Goal: Information Seeking & Learning: Understand process/instructions

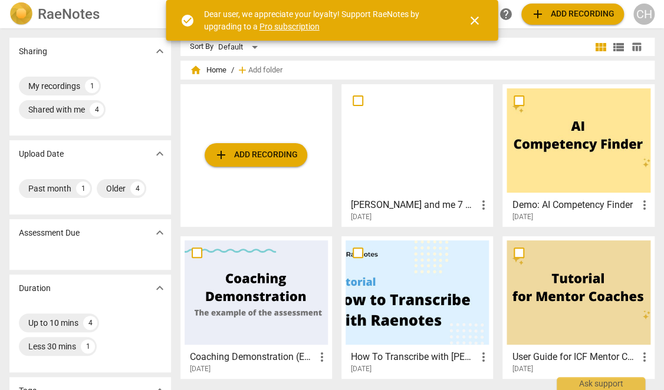
click at [398, 138] on div at bounding box center [416, 140] width 143 height 104
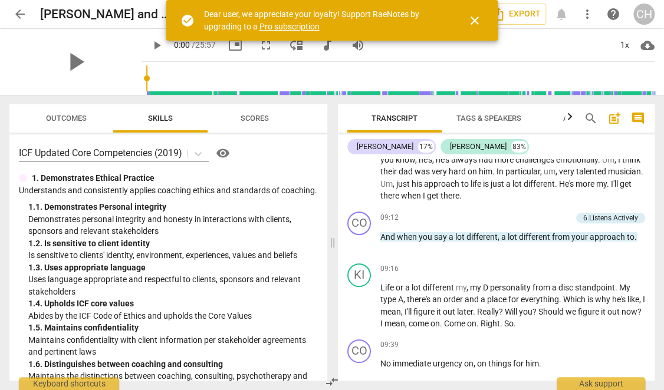
scroll to position [1650, 0]
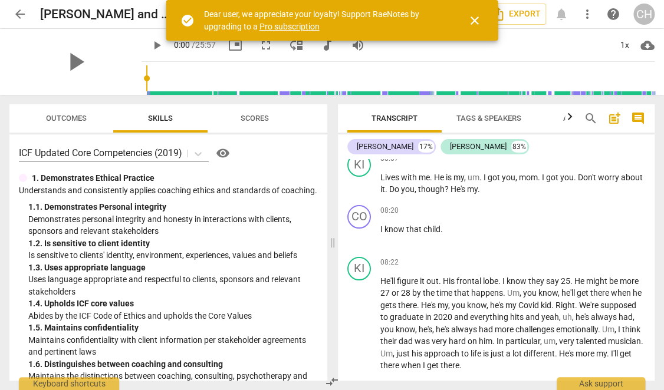
click at [479, 25] on span "close" at bounding box center [474, 21] width 14 height 14
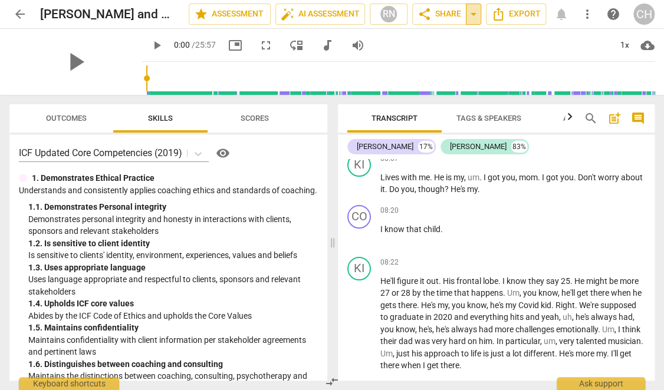
click at [469, 15] on span "arrow_drop_down" at bounding box center [473, 14] width 14 height 14
click at [451, 13] on span "share Share" at bounding box center [439, 14] width 44 height 14
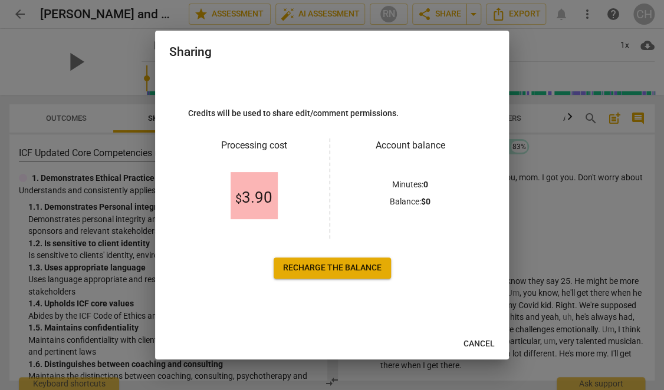
click at [328, 265] on span "Recharge the balance" at bounding box center [332, 268] width 98 height 12
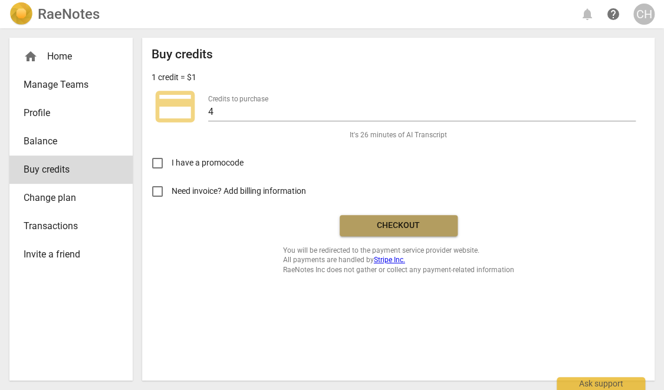
click at [388, 224] on span "Checkout" at bounding box center [398, 226] width 99 height 12
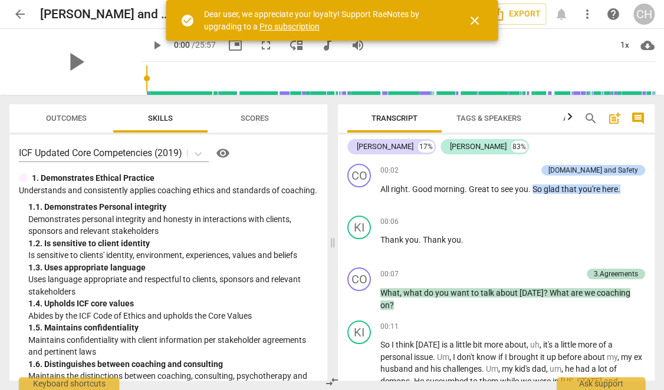
click at [476, 23] on span "close" at bounding box center [474, 21] width 14 height 14
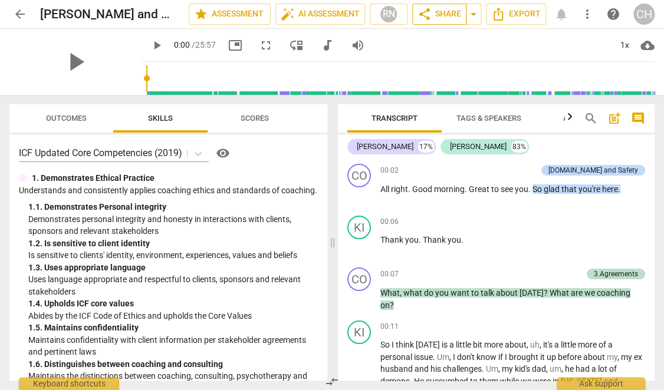
click at [451, 14] on span "share Share" at bounding box center [439, 14] width 44 height 14
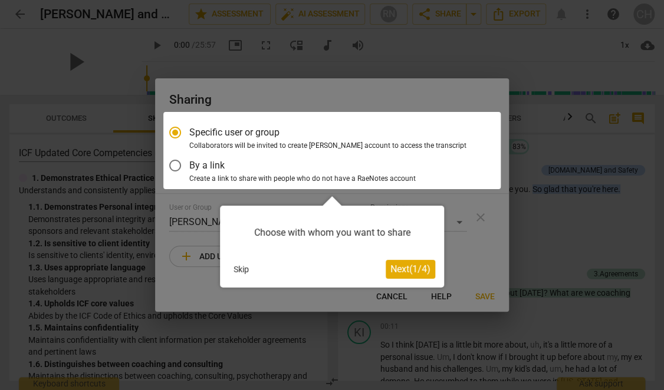
click at [394, 262] on button "Next ( 1 / 4 )" at bounding box center [409, 269] width 49 height 19
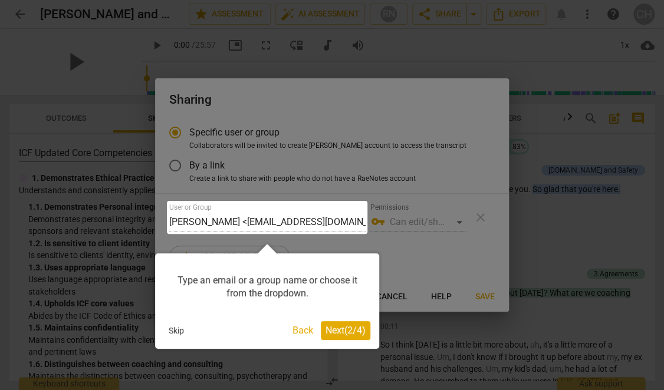
click at [340, 329] on span "Next ( 2 / 4 )" at bounding box center [345, 330] width 40 height 11
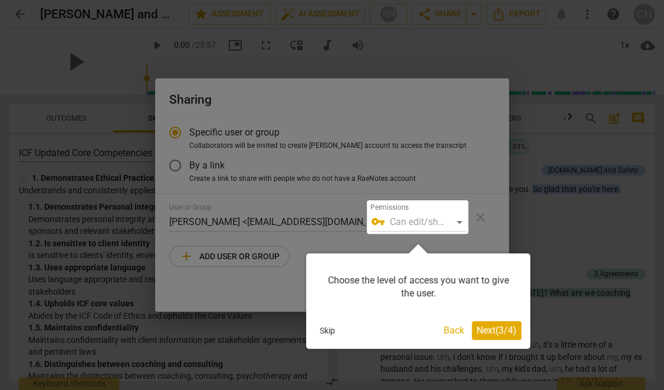
click at [501, 330] on span "Next ( 3 / 4 )" at bounding box center [496, 330] width 40 height 11
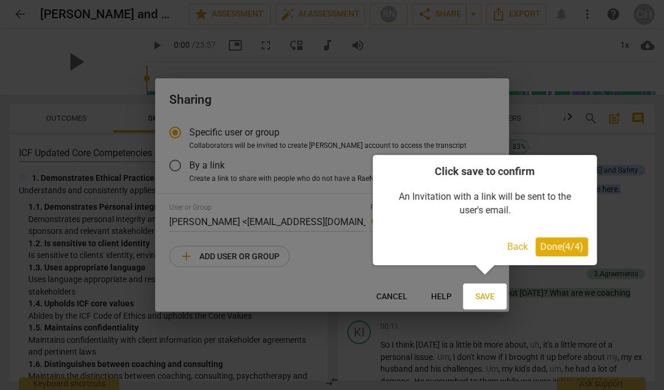
click at [563, 242] on span "Done ( 4 / 4 )" at bounding box center [561, 246] width 43 height 11
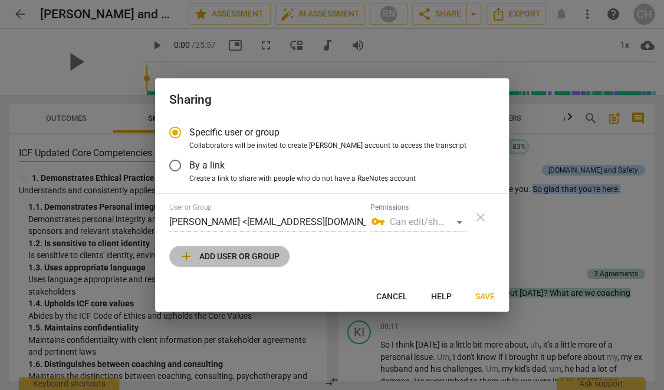
click at [255, 256] on span "add Add user or group" at bounding box center [229, 256] width 100 height 14
radio input "false"
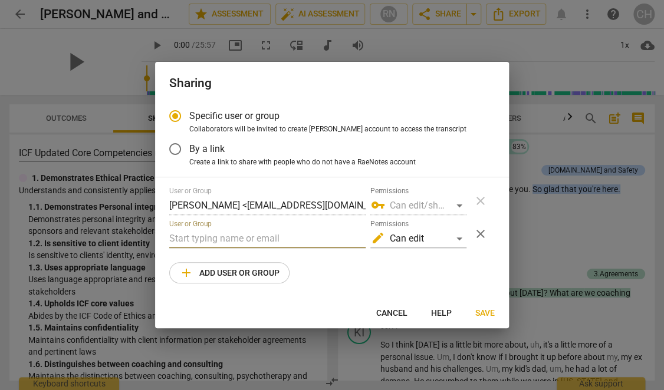
click at [246, 240] on input "text" at bounding box center [267, 238] width 196 height 19
paste input "kim@corryrobertson.com"
drag, startPoint x: 186, startPoint y: 239, endPoint x: 163, endPoint y: 239, distance: 23.6
click at [163, 239] on div "Specific user or group Collaborators will be invited to create RaeNotes account…" at bounding box center [332, 200] width 354 height 196
type input "kim@corryrobertson.com"
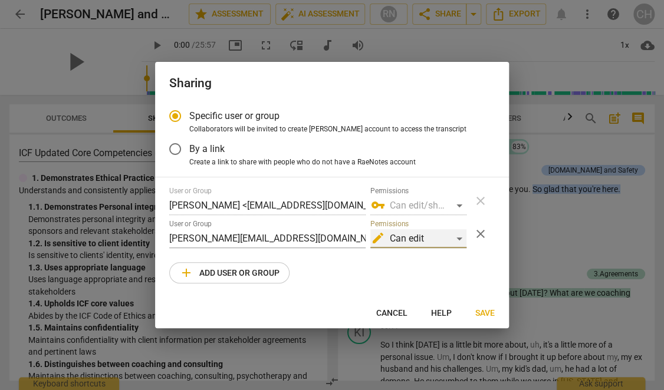
click at [458, 235] on div "edit Can edit" at bounding box center [418, 238] width 96 height 19
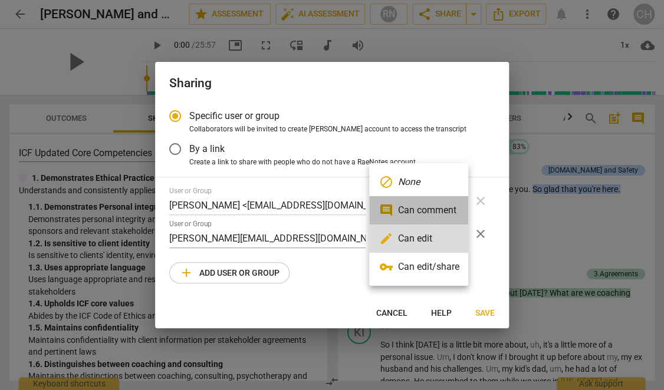
click at [450, 205] on li "comment Can comment" at bounding box center [418, 210] width 99 height 28
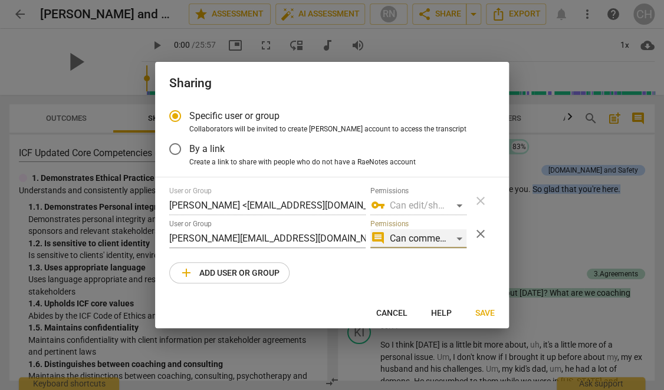
click at [450, 237] on div "comment Can comment" at bounding box center [418, 238] width 96 height 19
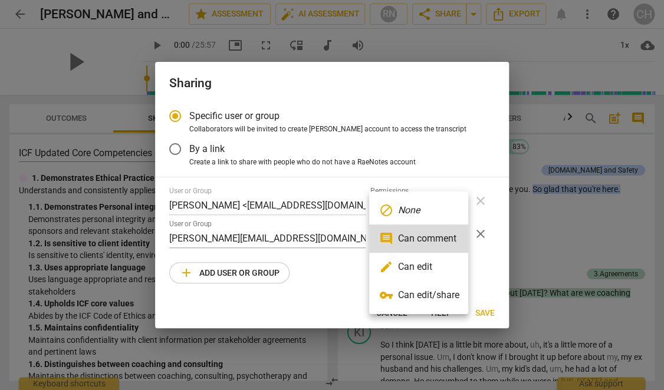
click at [449, 299] on li "vpn_key Can edit/share" at bounding box center [418, 295] width 99 height 28
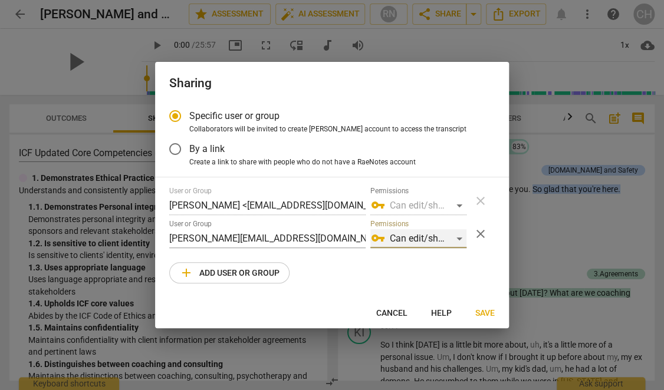
click at [448, 230] on div "vpn_key Can edit/share" at bounding box center [418, 238] width 96 height 19
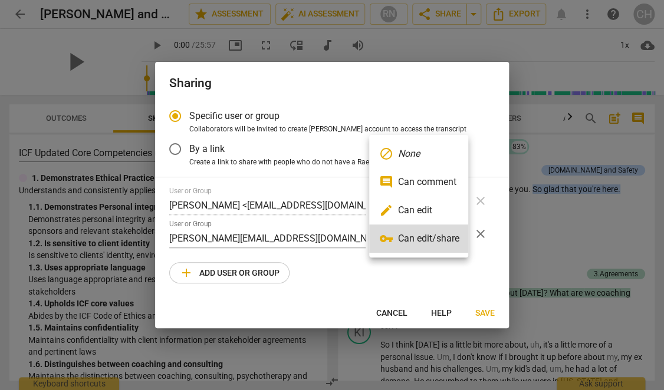
click at [442, 170] on li "comment Can comment" at bounding box center [418, 182] width 99 height 28
radio input "false"
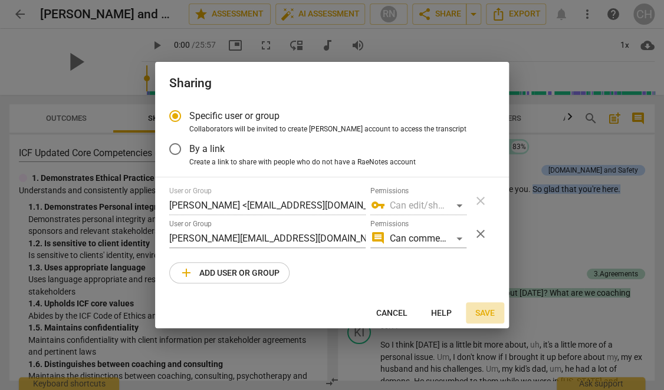
click at [487, 312] on span "Save" at bounding box center [484, 314] width 19 height 12
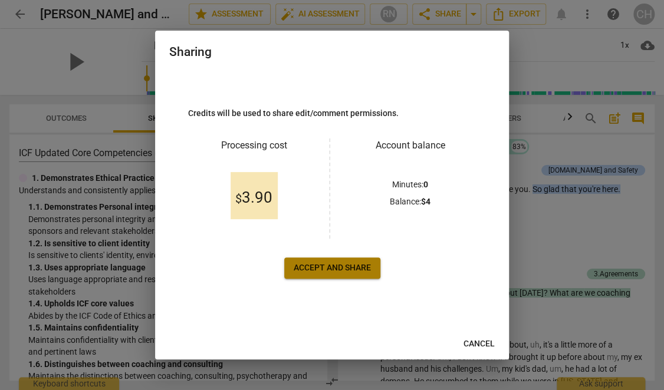
click at [328, 268] on span "Accept and share" at bounding box center [331, 268] width 77 height 12
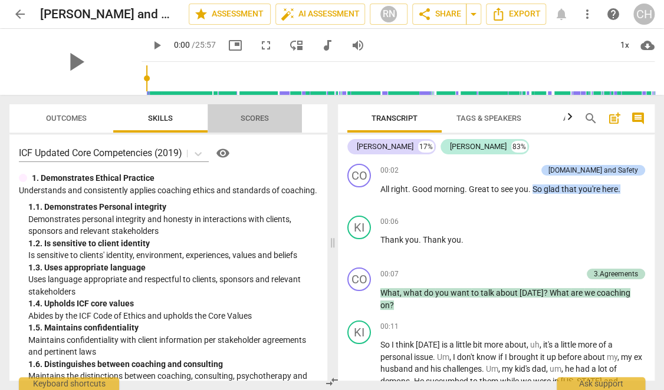
click at [259, 121] on span "Scores" at bounding box center [254, 118] width 28 height 9
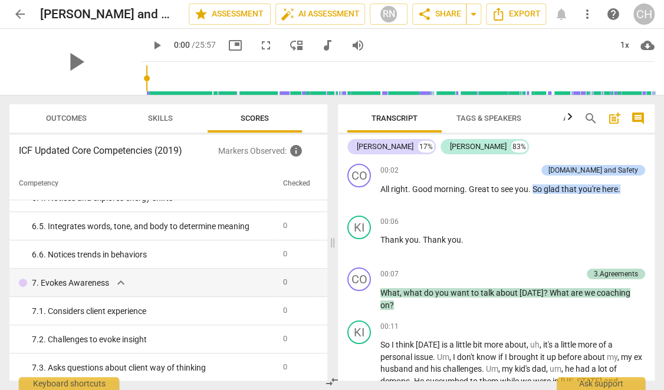
scroll to position [1591, 0]
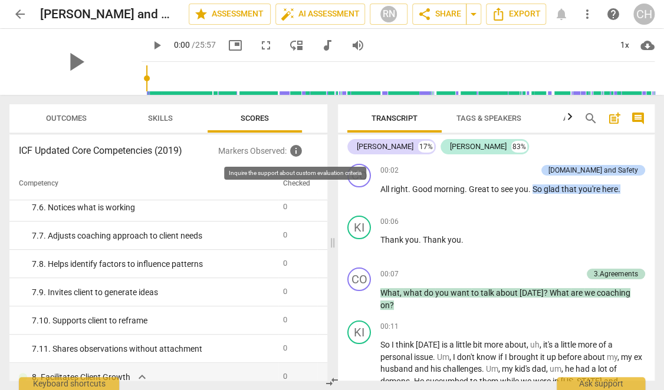
click at [292, 152] on span "info" at bounding box center [296, 151] width 14 height 14
click at [247, 170] on th "Competency" at bounding box center [143, 183] width 269 height 33
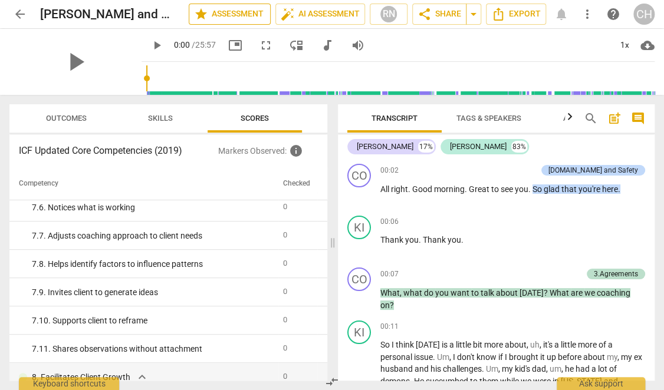
click at [237, 6] on button "star Assessment" at bounding box center [230, 14] width 82 height 21
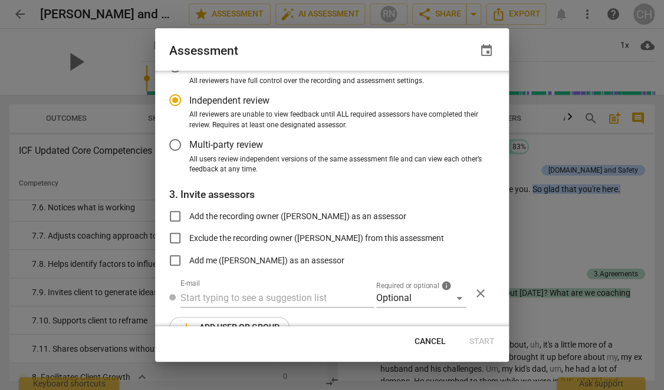
scroll to position [111, 0]
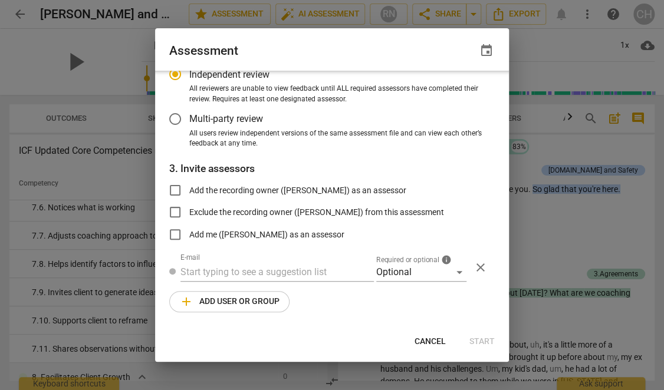
radio input "false"
click at [173, 192] on input "Add the recording owner (Connelia Houston) as an assessor" at bounding box center [175, 190] width 28 height 28
checkbox input "true"
click at [471, 337] on span "Start" at bounding box center [481, 342] width 25 height 12
radio input "false"
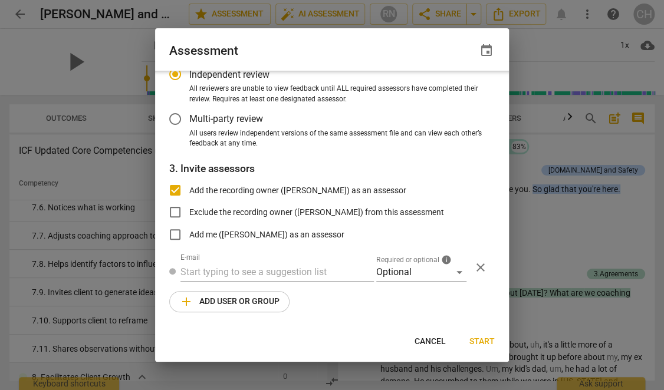
type input "Connelia Houston <legalc7@gmail.com>"
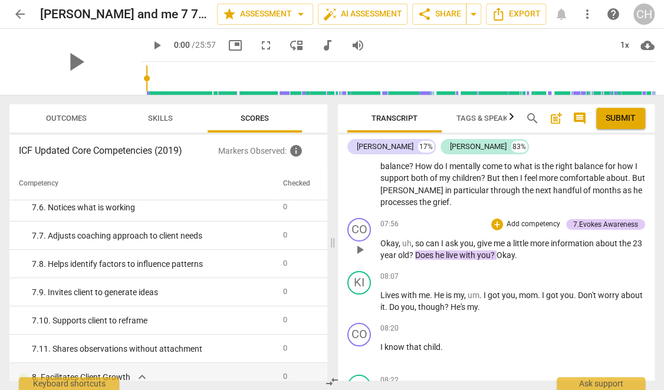
scroll to position [1650, 0]
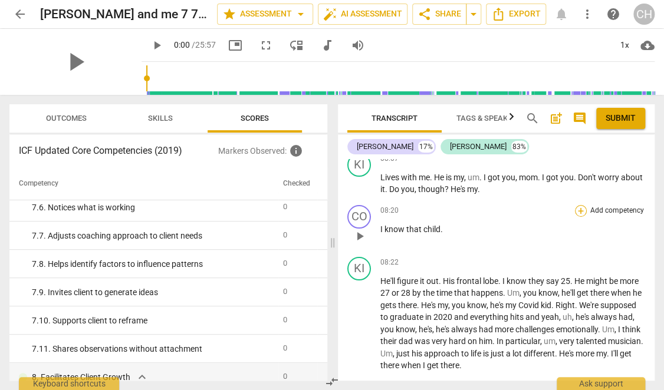
click at [575, 205] on div "+" at bounding box center [581, 211] width 12 height 12
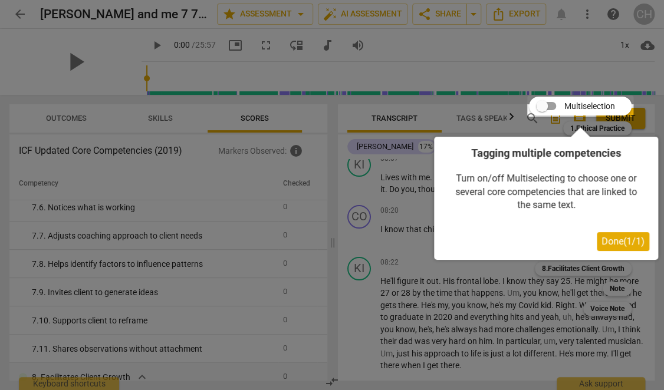
click at [612, 246] on span "Done ( 1 / 1 )" at bounding box center [622, 241] width 43 height 11
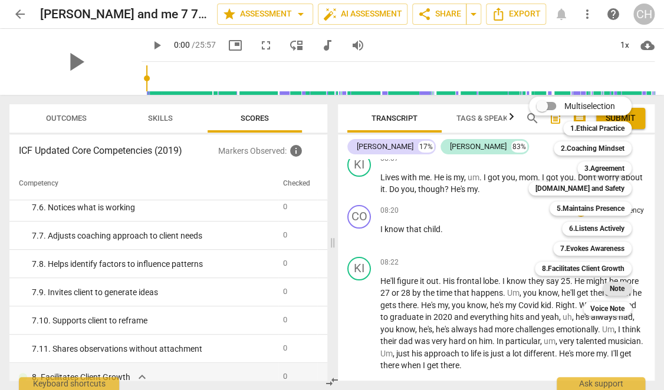
click at [620, 287] on b "Note" at bounding box center [616, 289] width 15 height 14
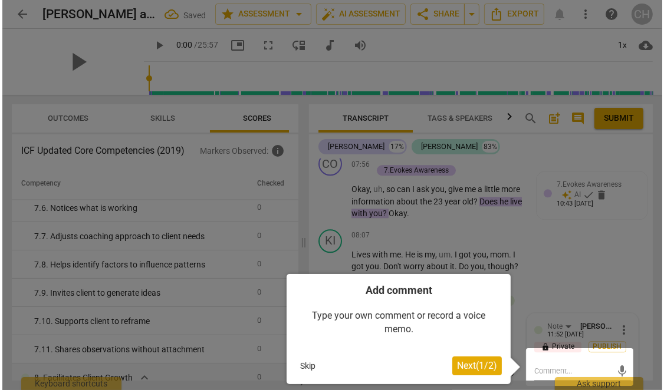
scroll to position [2200, 0]
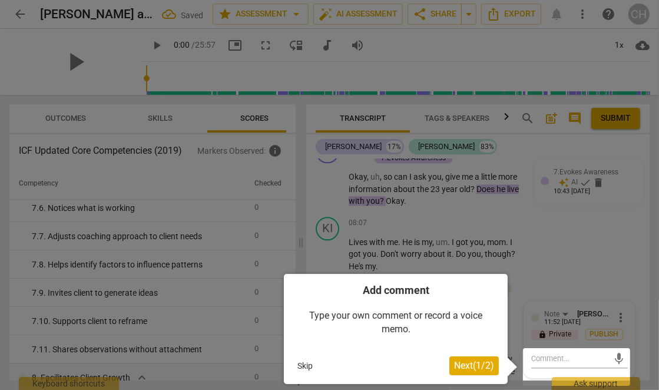
click at [461, 369] on span "Next ( 1 / 2 )" at bounding box center [474, 365] width 40 height 11
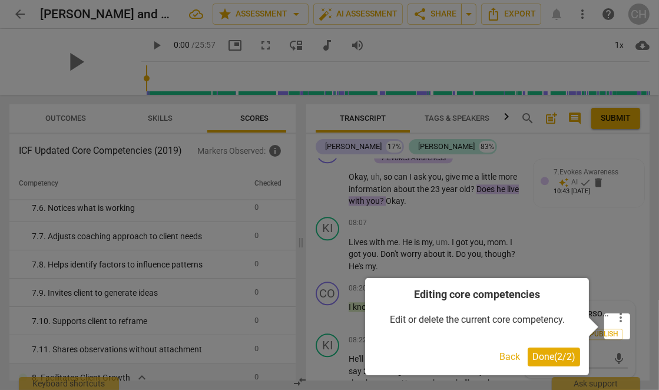
click at [548, 355] on span "Done ( 2 / 2 )" at bounding box center [554, 356] width 43 height 11
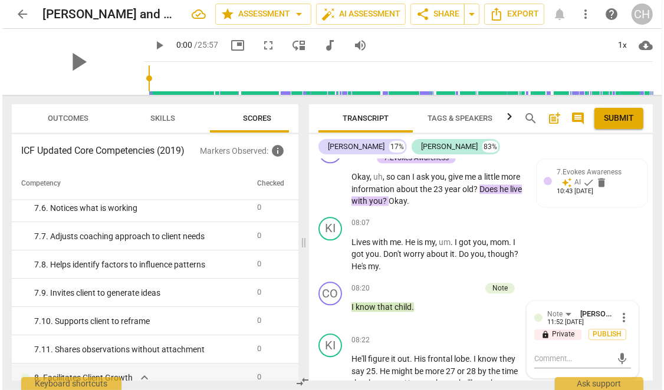
scroll to position [2187, 0]
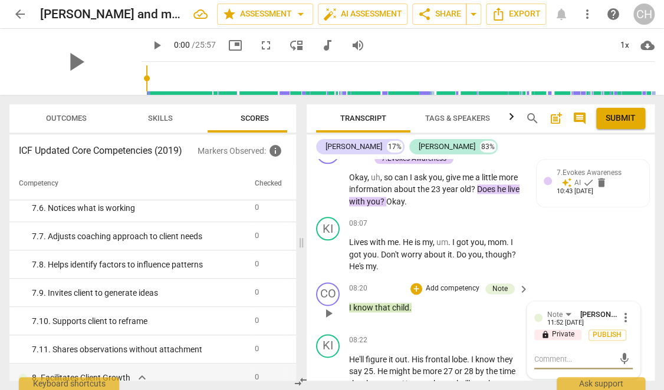
click at [556, 363] on textarea at bounding box center [574, 359] width 80 height 11
type textarea "T"
type textarea "To"
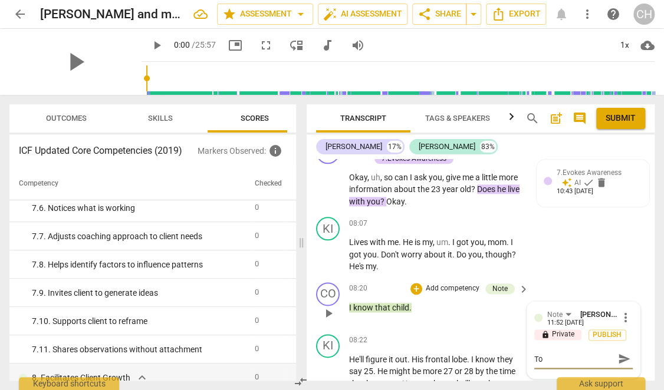
type textarea "Too"
type textarea "Too c"
type textarea "Too ca"
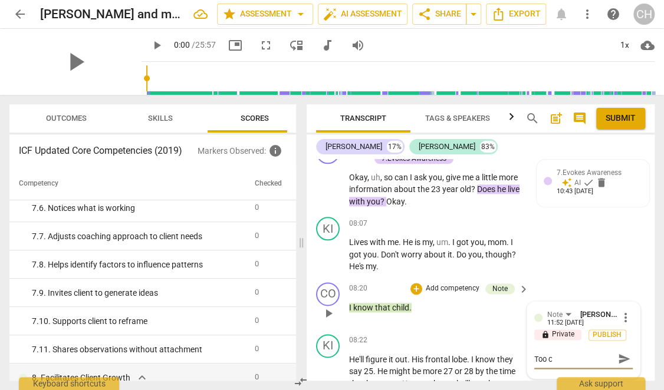
type textarea "Too ca"
type textarea "Too cas"
type textarea "Too casu"
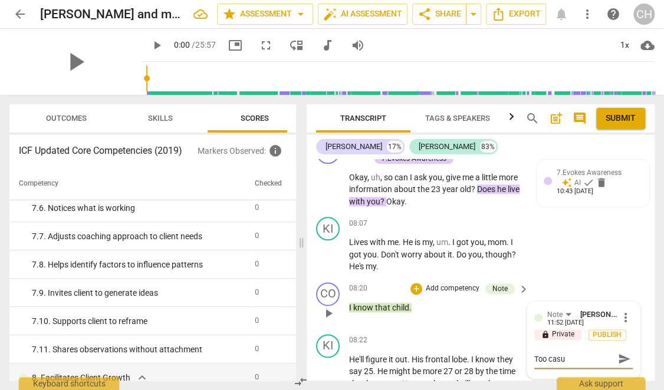
type textarea "Too casua"
type textarea "Too casual"
click at [617, 361] on span "send" at bounding box center [623, 359] width 17 height 14
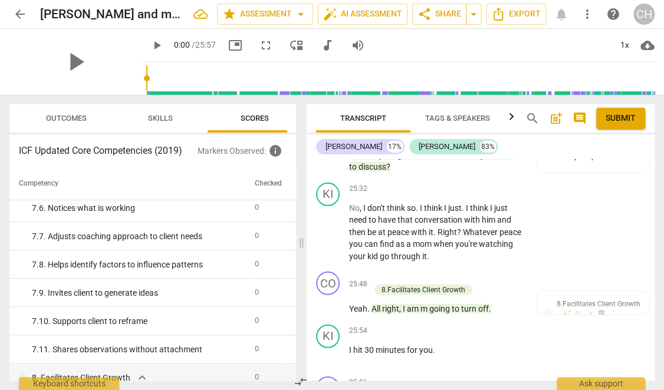
scroll to position [7954, 0]
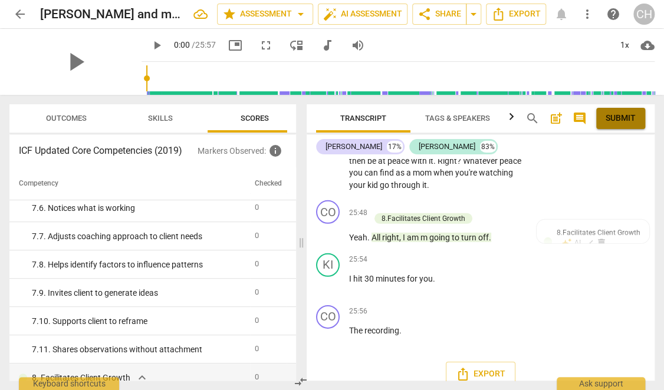
click at [620, 120] on span "Submit" at bounding box center [620, 119] width 30 height 12
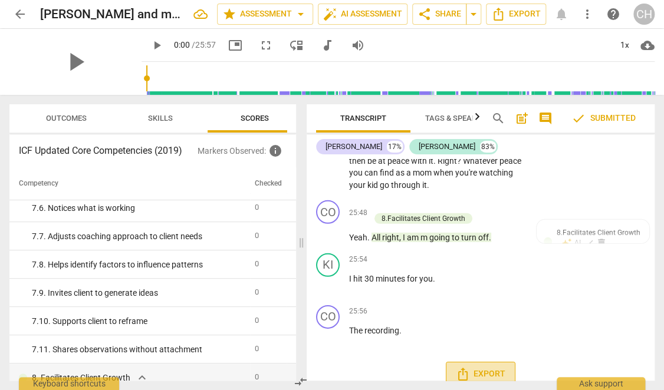
click at [476, 367] on span "Export" at bounding box center [480, 374] width 49 height 14
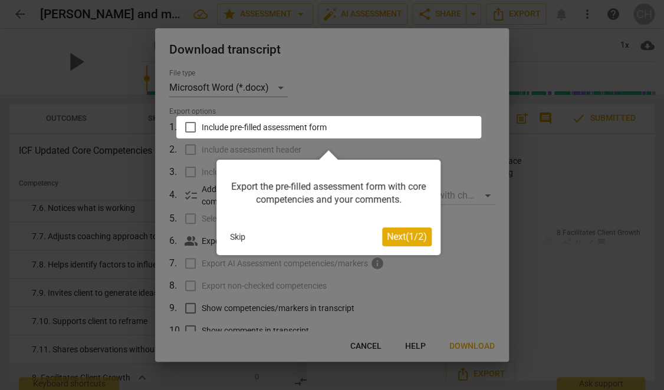
click at [406, 237] on span "Next ( 1 / 2 )" at bounding box center [407, 236] width 40 height 11
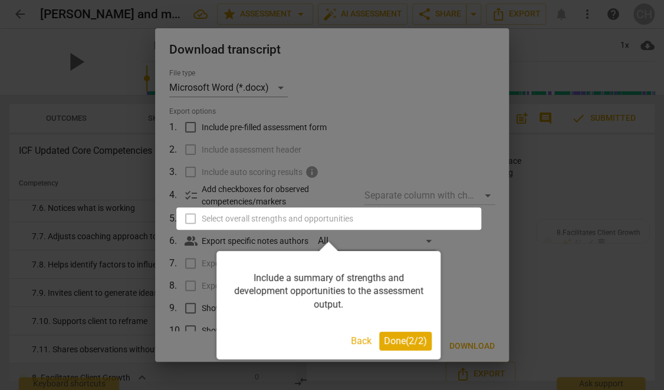
click at [398, 344] on span "Done ( 2 / 2 )" at bounding box center [405, 340] width 43 height 11
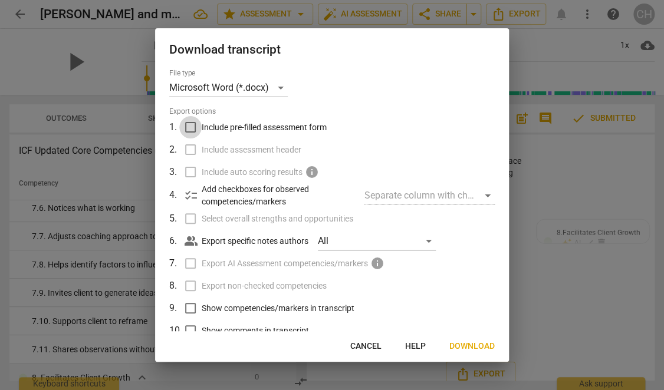
click at [191, 124] on input "Include pre-filled assessment form" at bounding box center [190, 127] width 22 height 22
checkbox input "true"
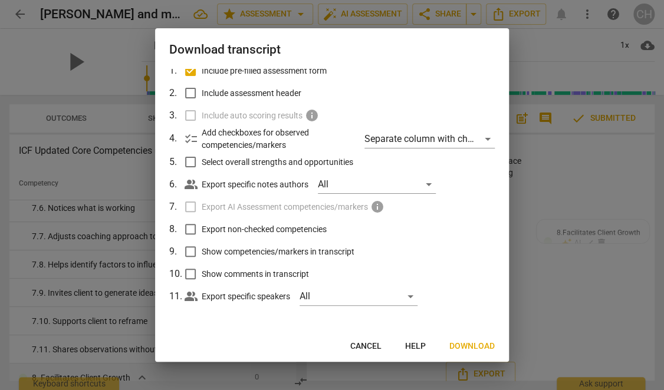
scroll to position [0, 0]
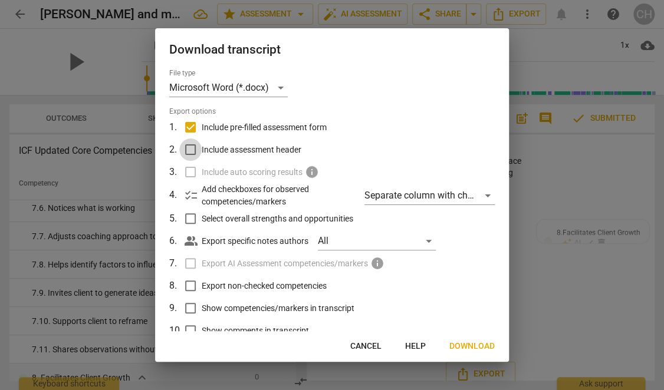
click at [191, 150] on input "Include assessment header" at bounding box center [190, 149] width 22 height 22
checkbox input "true"
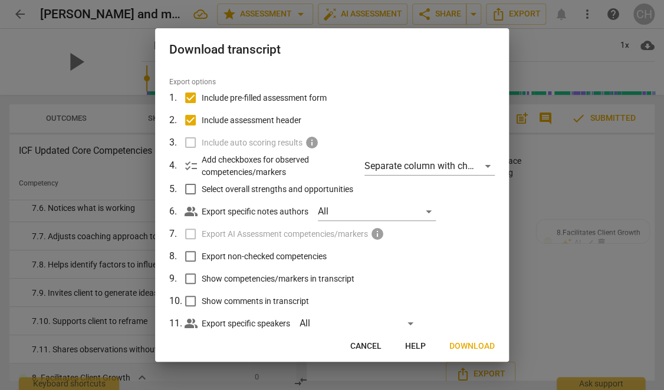
scroll to position [57, 0]
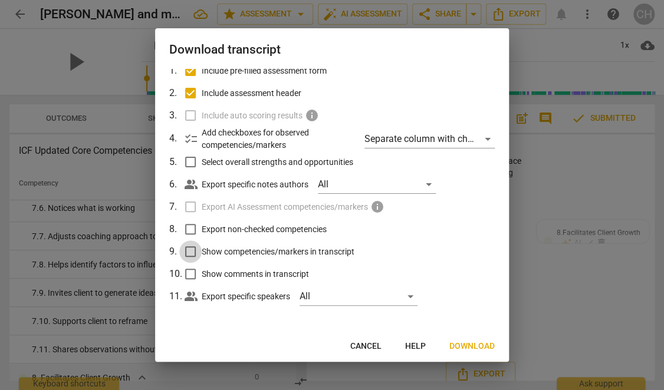
click at [193, 249] on input "Show competencies/markers in transcript" at bounding box center [190, 251] width 22 height 22
checkbox input "true"
click at [192, 275] on input "Show comments in transcript" at bounding box center [190, 274] width 22 height 22
checkbox input "true"
click at [473, 344] on span "Download" at bounding box center [471, 347] width 45 height 12
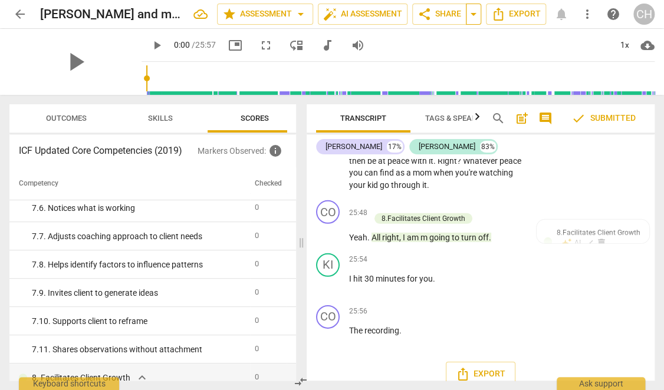
click at [474, 12] on span "arrow_drop_down" at bounding box center [473, 14] width 14 height 14
click at [521, 49] on div "play_arrow 0:00 / 25:57 picture_in_picture fullscreen move_down audiotrack volu…" at bounding box center [397, 45] width 513 height 33
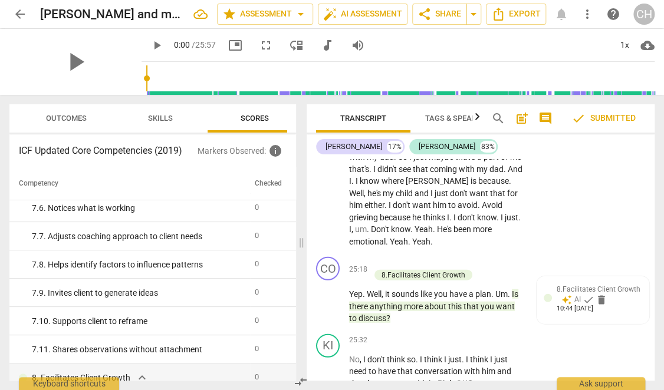
scroll to position [7718, 0]
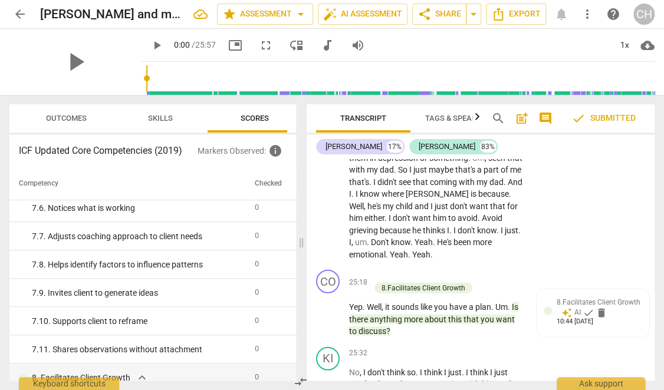
click at [584, 14] on span "more_vert" at bounding box center [587, 14] width 14 height 14
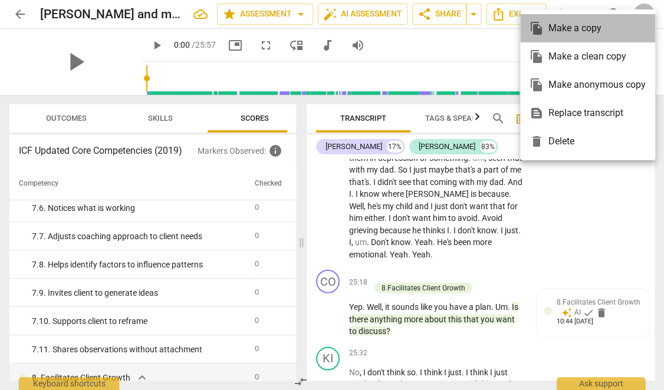
click at [589, 37] on div "file_copy Make a copy" at bounding box center [587, 28] width 116 height 28
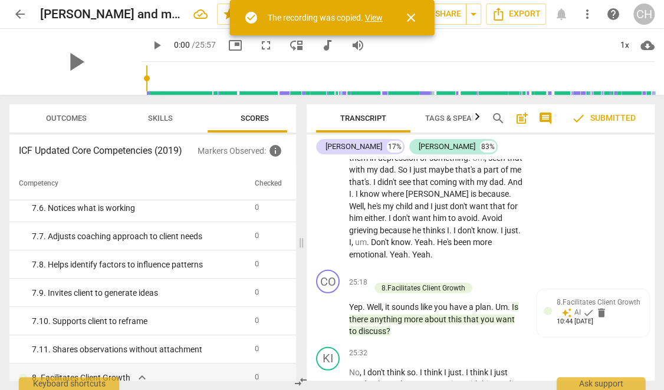
click at [371, 16] on link "View" at bounding box center [374, 17] width 18 height 9
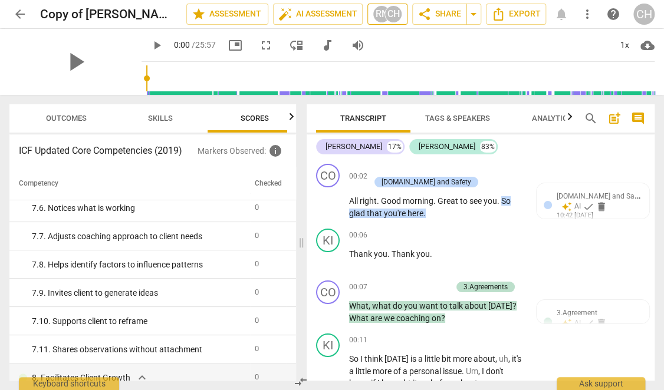
click at [391, 12] on div "CH" at bounding box center [393, 14] width 18 height 18
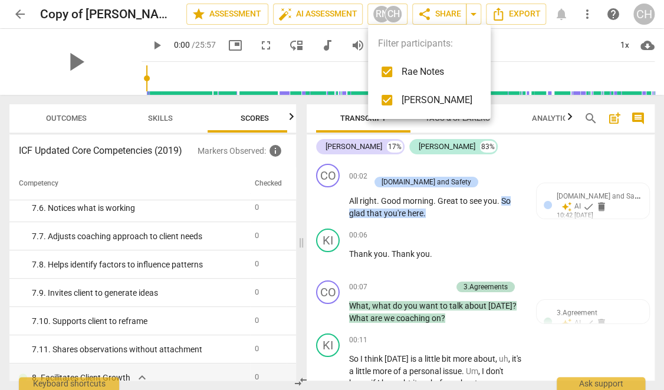
click at [572, 44] on div at bounding box center [332, 195] width 664 height 390
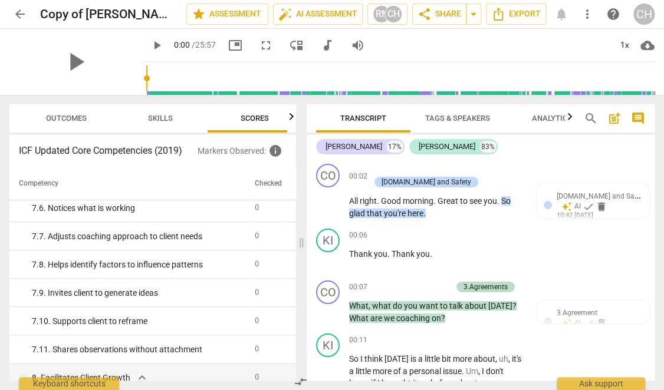
click at [566, 117] on icon "button" at bounding box center [569, 117] width 14 height 14
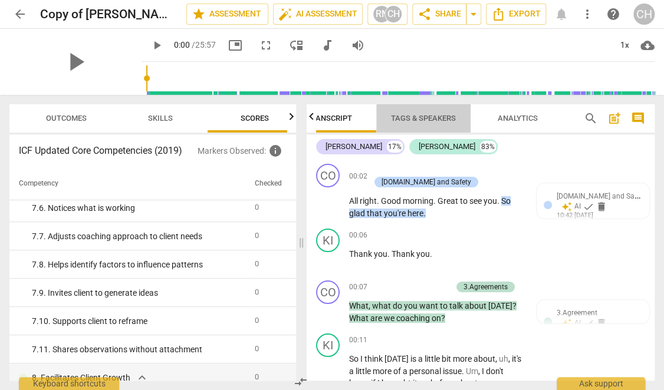
click at [443, 111] on span "Tags & Speakers" at bounding box center [423, 119] width 93 height 16
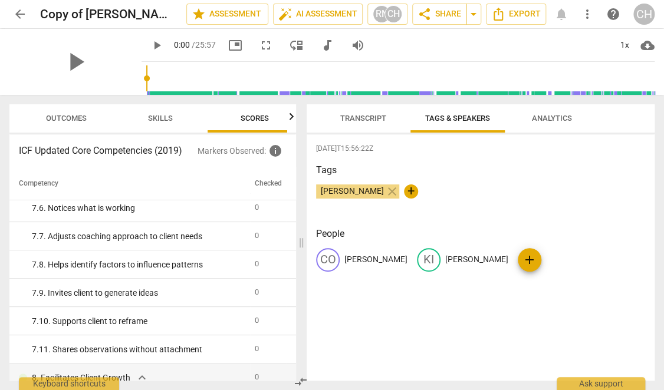
scroll to position [0, 0]
click at [556, 114] on span "Analytics" at bounding box center [552, 118] width 40 height 9
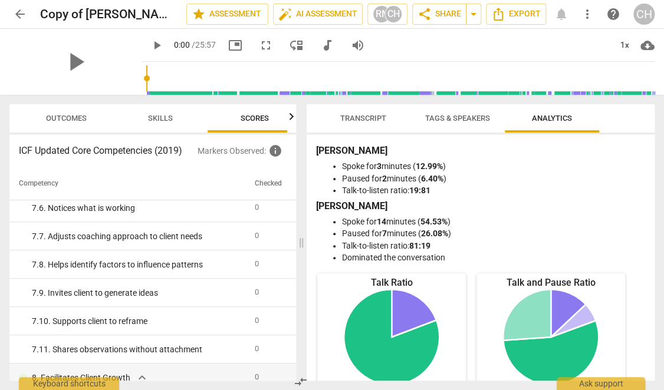
click at [359, 117] on span "Transcript" at bounding box center [363, 118] width 46 height 9
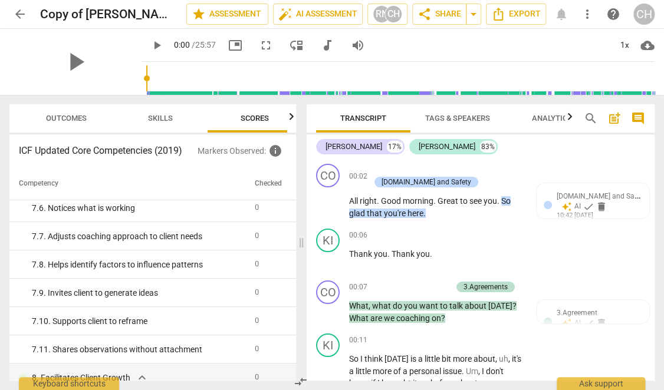
click at [587, 12] on span "more_vert" at bounding box center [587, 14] width 14 height 14
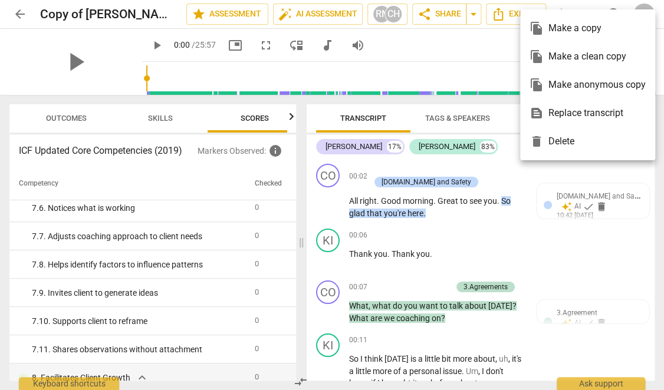
click at [587, 12] on ul "file_copy Make a copy file_copy Make a clean copy file_copy Make anonymous copy…" at bounding box center [587, 84] width 135 height 151
click at [479, 47] on div at bounding box center [332, 195] width 664 height 390
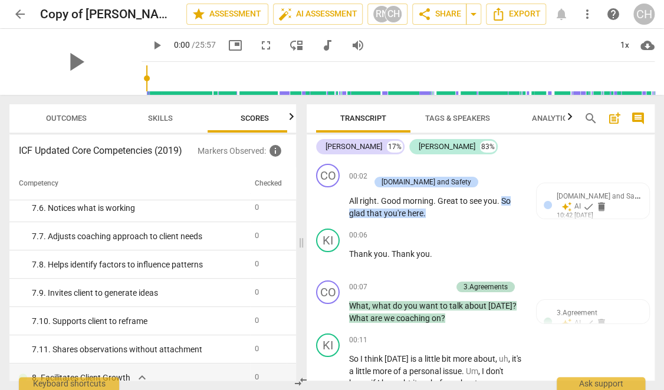
click at [53, 116] on span "Outcomes" at bounding box center [66, 118] width 41 height 9
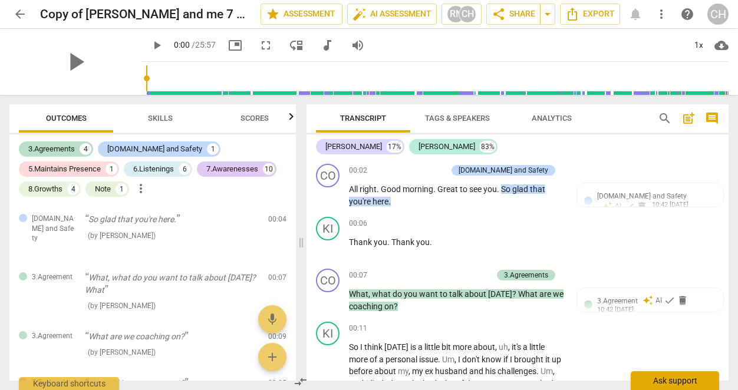
click at [663, 382] on div "Ask support" at bounding box center [675, 380] width 88 height 19
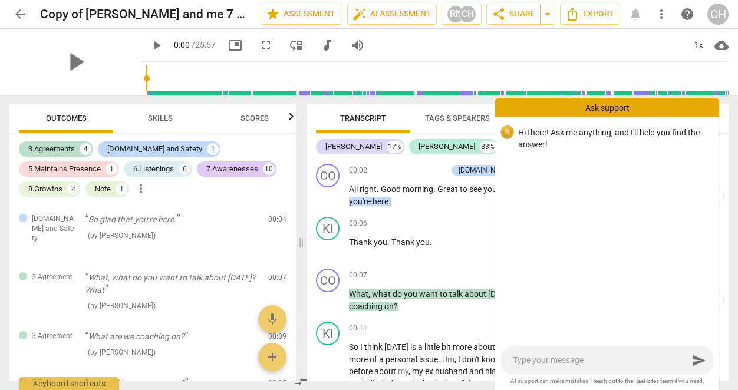
type textarea "h"
type textarea "ho"
type textarea "how"
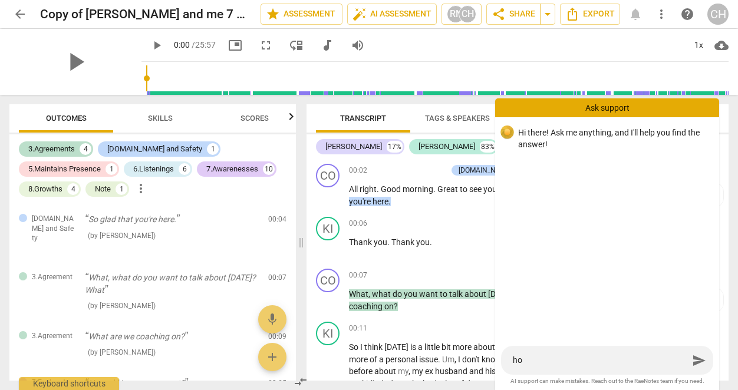
type textarea "how"
type textarea "how d"
type textarea "how do"
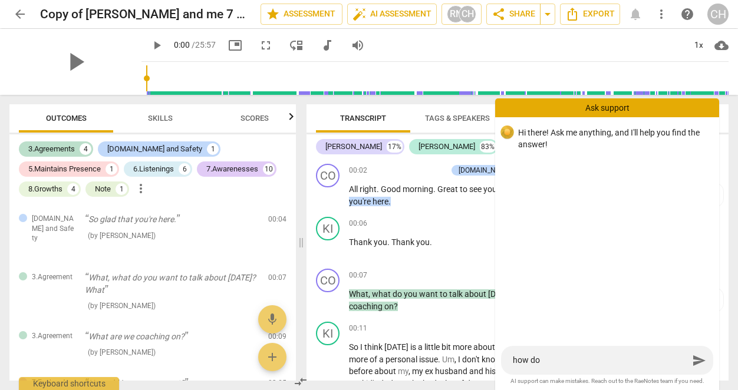
type textarea "how do"
type textarea "how do i"
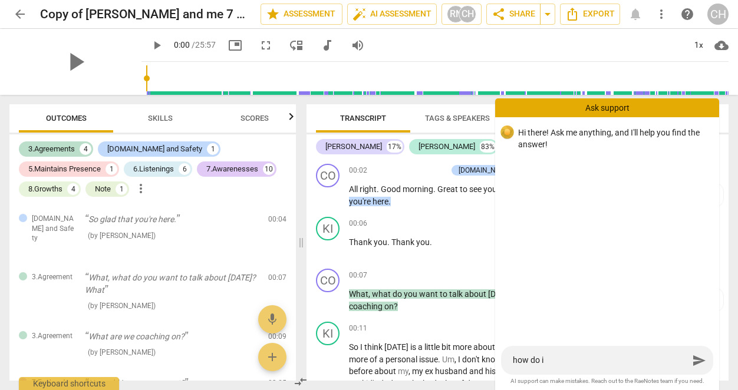
type textarea "how do i"
type textarea "how do i p"
type textarea "how do i pr"
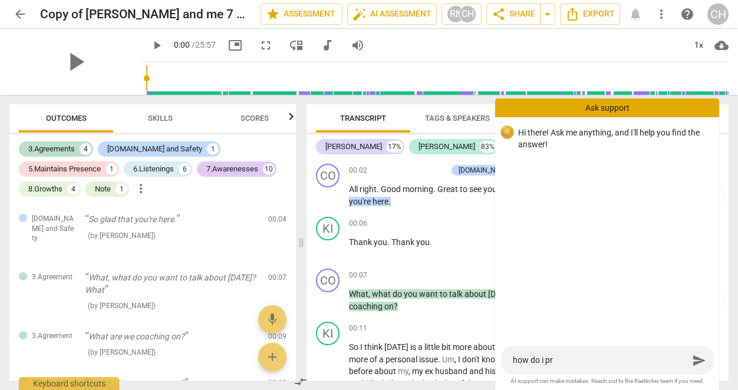
type textarea "how do i pri"
type textarea "how do i prin"
type textarea "how do i print"
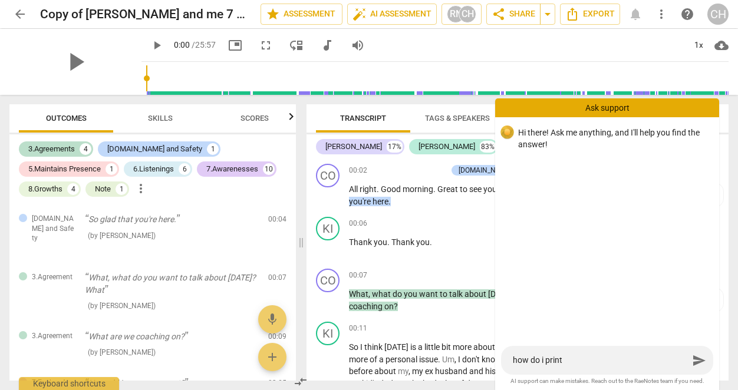
type textarea "how do i print t"
type textarea "how do i print th"
type textarea "how do i print thi"
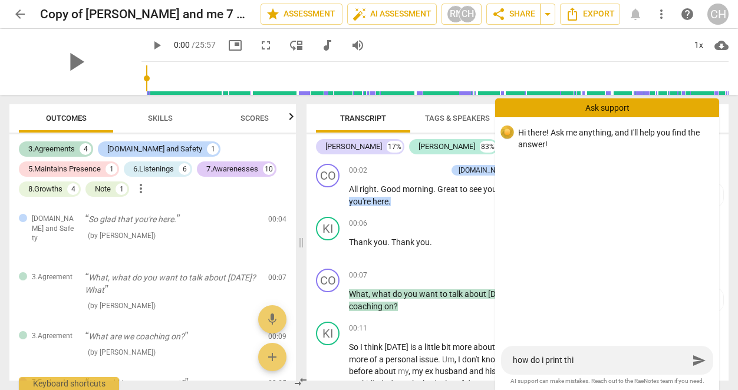
type textarea "how do i print this"
type textarea "how do i print this w"
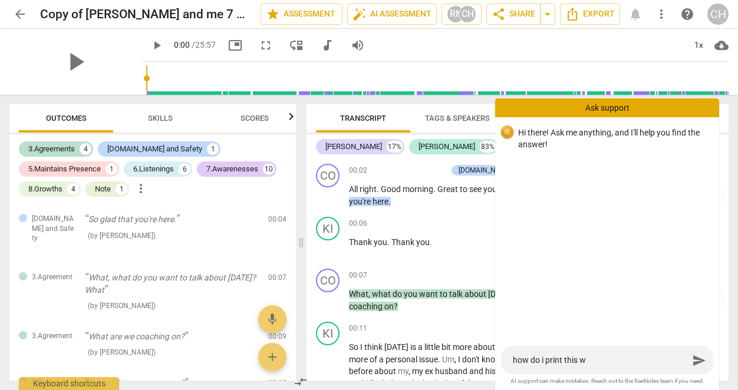
type textarea "how do i print this wi"
type textarea "how do i print this wit"
type textarea "how do i print this with"
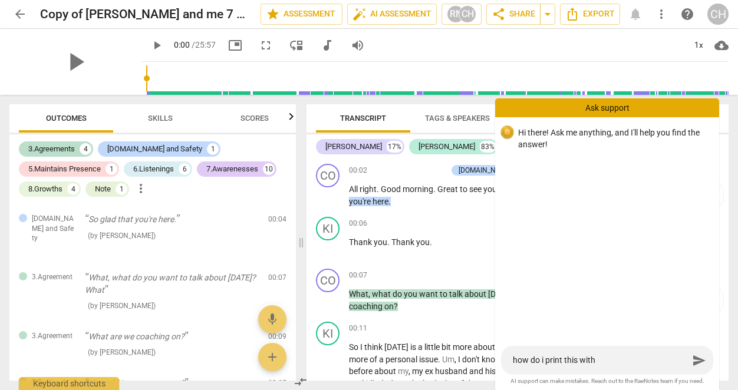
type textarea "how do i print this with"
type textarea "how do i print this with t"
type textarea "how do i print this with th"
type textarea "how do i print this with the"
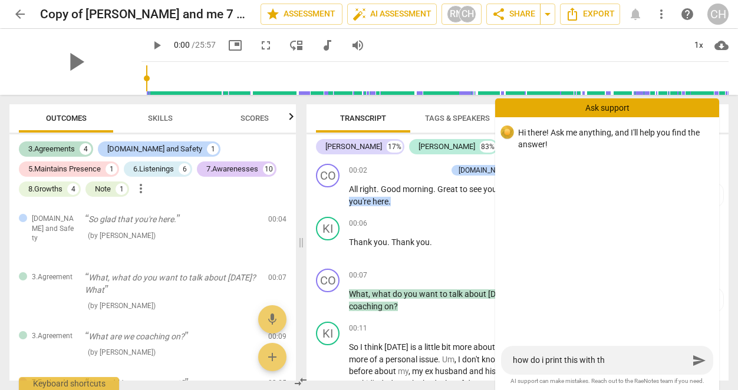
type textarea "how do i print this with the"
type textarea "how do i print this with the c"
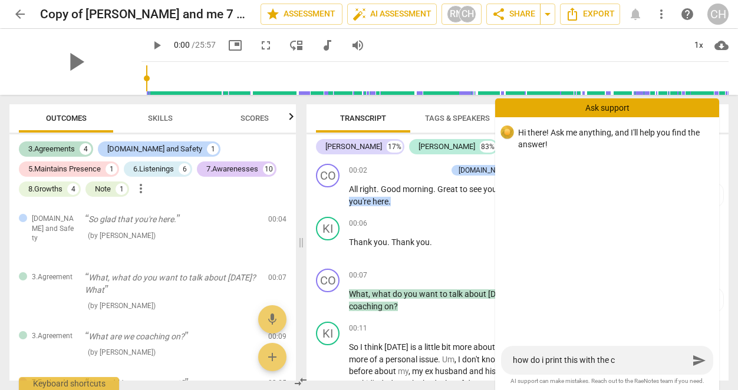
type textarea "how do i print this with the co"
type textarea "how do i print this with the com"
type textarea "how do i print this with the comm"
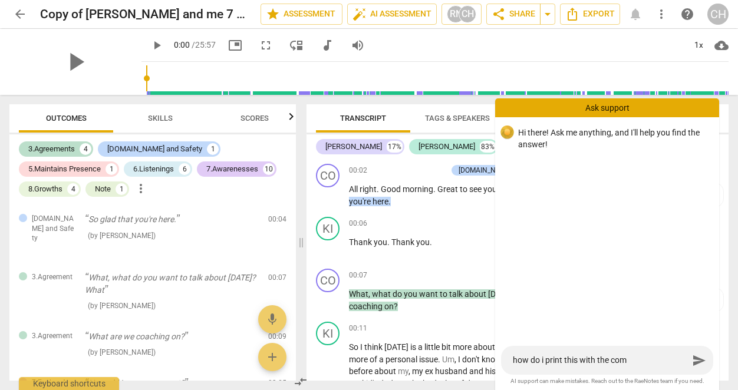
type textarea "how do i print this with the comm"
type textarea "how do i print this with the comme"
type textarea "how do i print this with the commen"
type textarea "how do i print this with the comment"
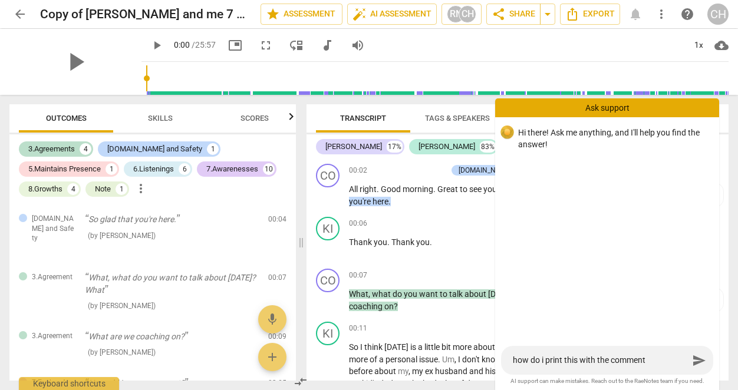
type textarea "how do i print this with the comments"
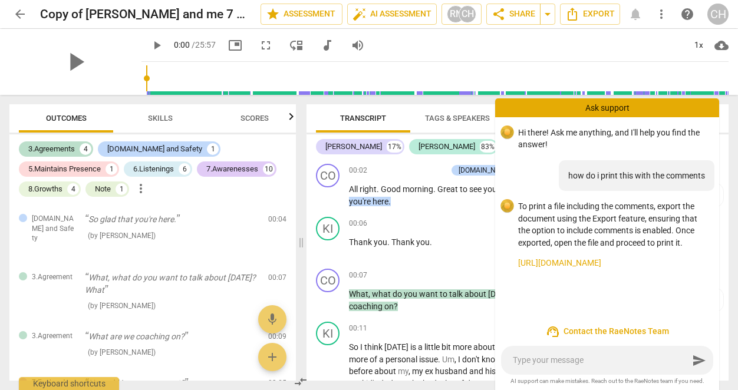
click at [599, 265] on link "https://raenotes.com/help/icf_export.html" at bounding box center [614, 263] width 192 height 12
click at [652, 101] on div "Ask support" at bounding box center [607, 107] width 224 height 19
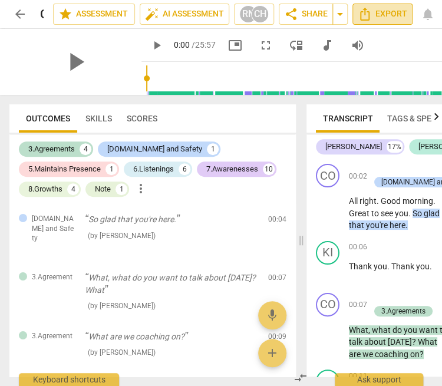
click at [397, 16] on span "Export" at bounding box center [382, 14] width 49 height 14
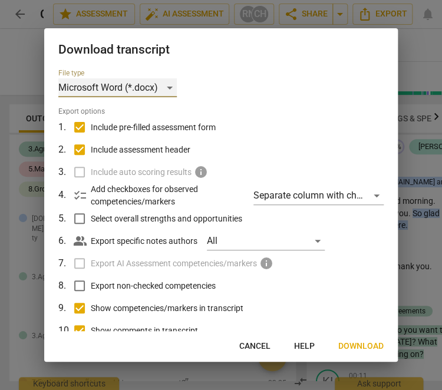
click at [169, 82] on div "Microsoft Word (*.docx)" at bounding box center [117, 87] width 118 height 19
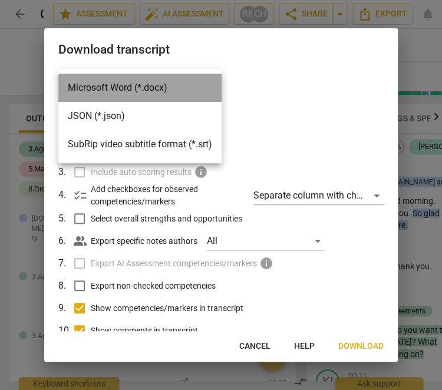
click at [169, 82] on li "Microsoft Word (*.docx)" at bounding box center [139, 88] width 163 height 28
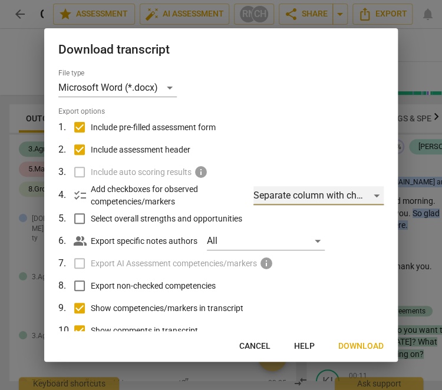
click at [375, 192] on div "Separate column with check marks" at bounding box center [318, 195] width 130 height 19
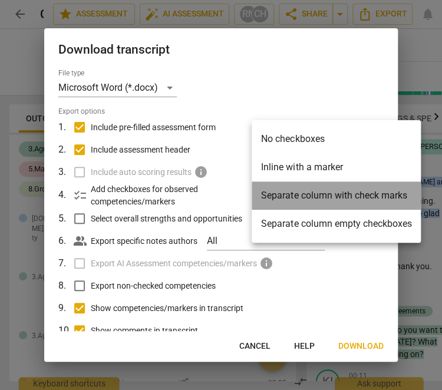
click at [375, 192] on li "Separate column with check marks" at bounding box center [336, 195] width 169 height 28
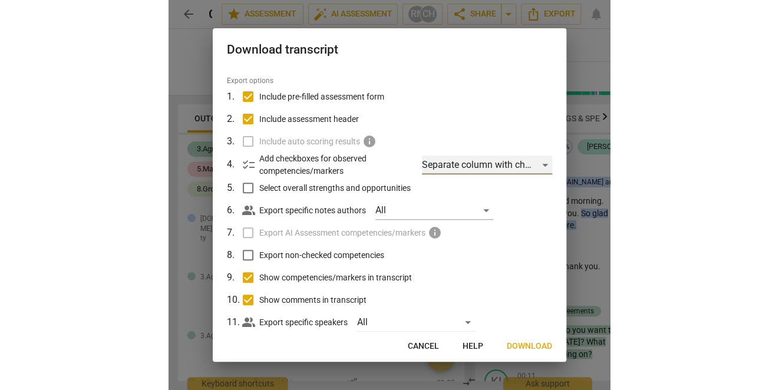
scroll to position [57, 0]
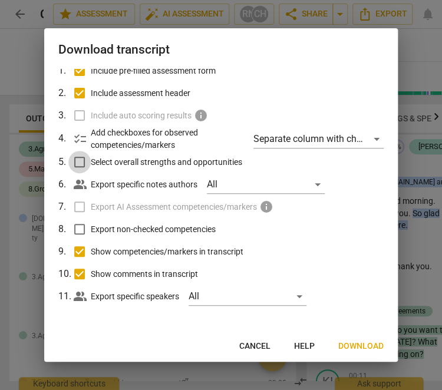
click at [82, 163] on input "Select overall strengths and opportunities" at bounding box center [79, 162] width 22 height 22
checkbox input "true"
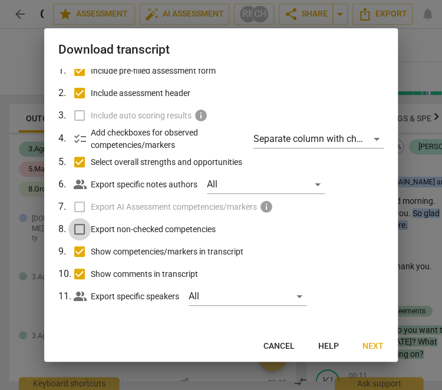
click at [82, 226] on input "Export non-checked competencies" at bounding box center [79, 229] width 22 height 22
checkbox input "true"
click at [366, 347] on span "Next" at bounding box center [372, 347] width 21 height 12
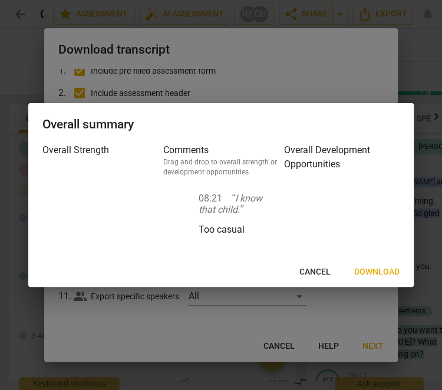
click at [370, 266] on span "Download" at bounding box center [376, 272] width 45 height 12
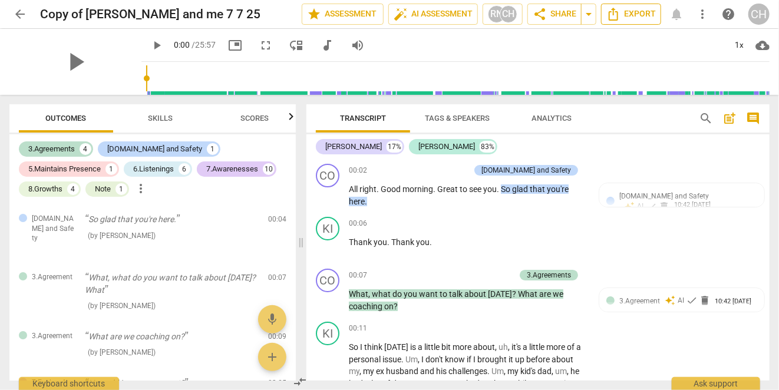
click at [636, 16] on span "Export" at bounding box center [630, 14] width 49 height 14
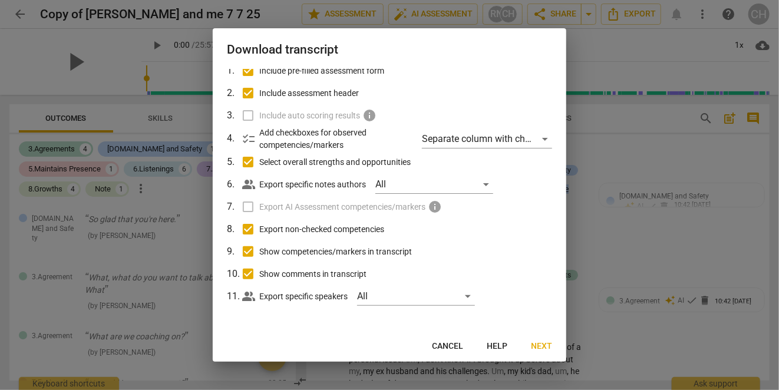
click at [537, 346] on span "Next" at bounding box center [541, 347] width 21 height 12
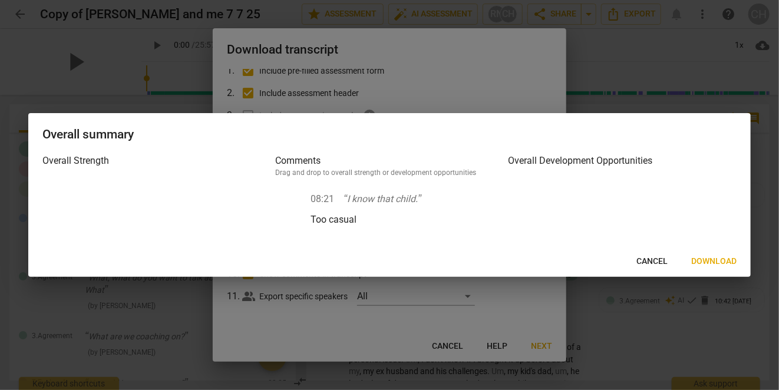
click at [663, 259] on span "Download" at bounding box center [713, 262] width 45 height 12
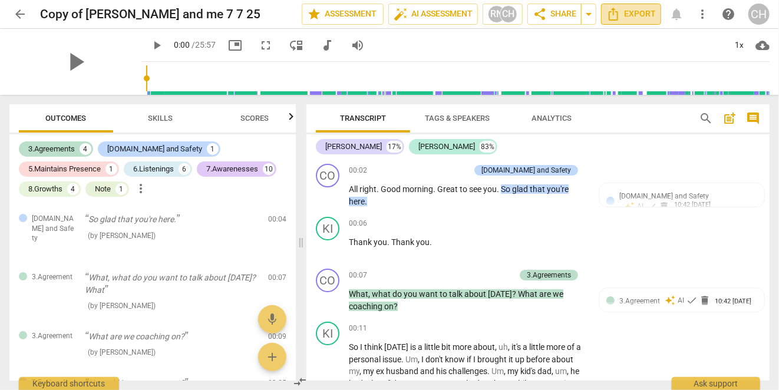
click at [645, 14] on span "Export" at bounding box center [630, 14] width 49 height 14
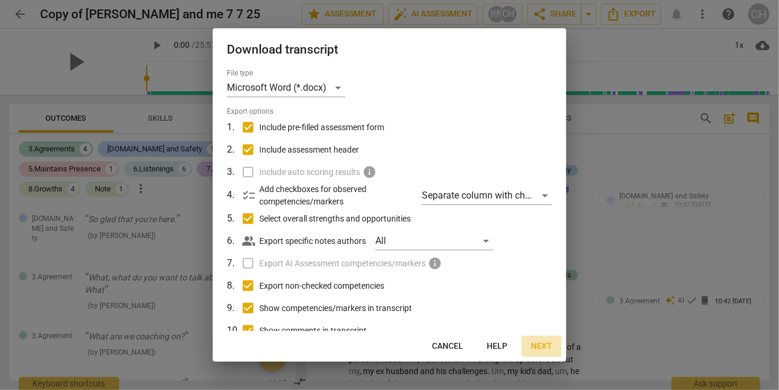
click at [537, 346] on span "Next" at bounding box center [541, 347] width 21 height 12
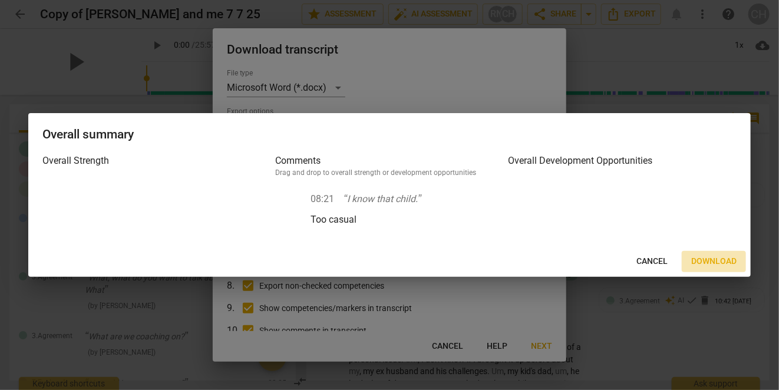
click at [663, 259] on span "Download" at bounding box center [713, 262] width 45 height 12
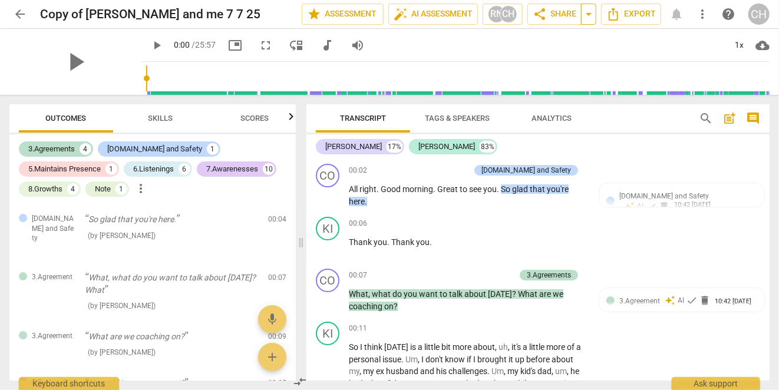
click at [589, 12] on span "arrow_drop_down" at bounding box center [589, 14] width 14 height 14
click at [563, 9] on span "share Share" at bounding box center [555, 14] width 44 height 14
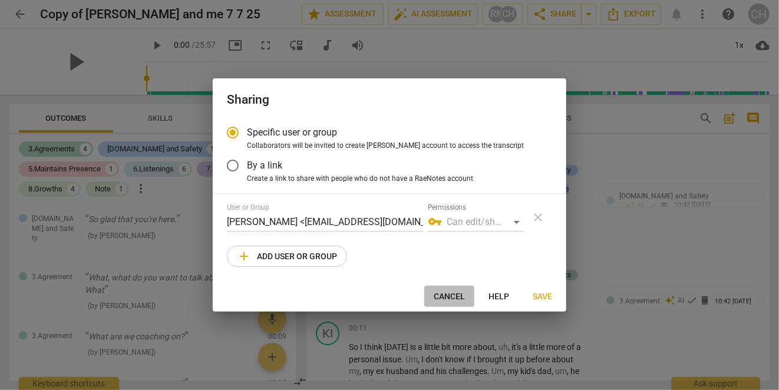
click at [444, 293] on span "Cancel" at bounding box center [449, 297] width 31 height 12
radio input "false"
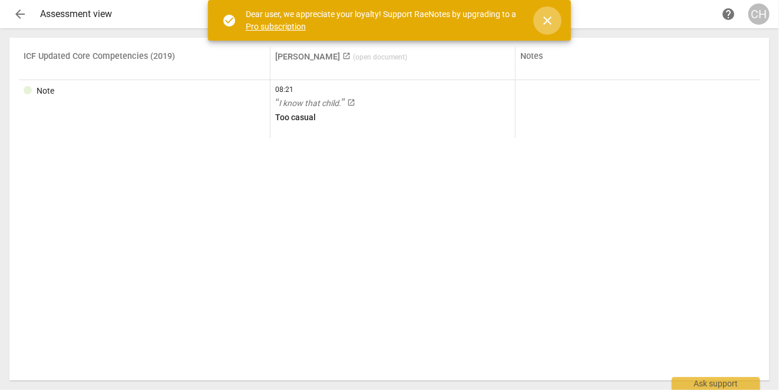
click at [552, 19] on span "close" at bounding box center [547, 21] width 14 height 14
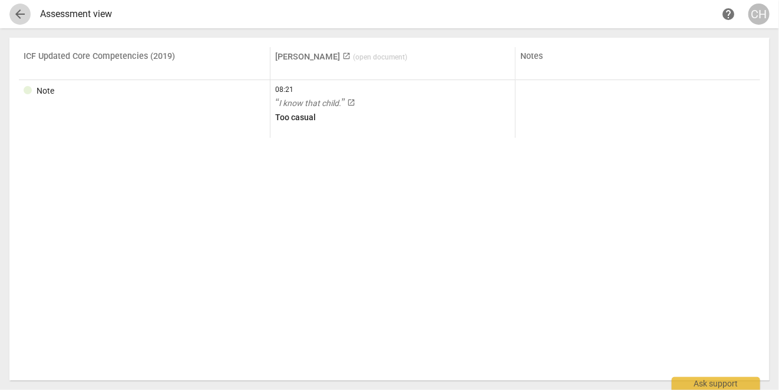
click at [21, 9] on span "arrow_back" at bounding box center [20, 14] width 14 height 14
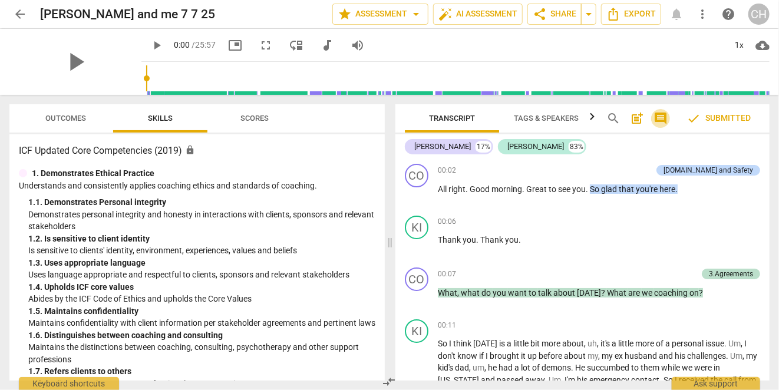
click at [656, 117] on span "comment" at bounding box center [661, 118] width 14 height 14
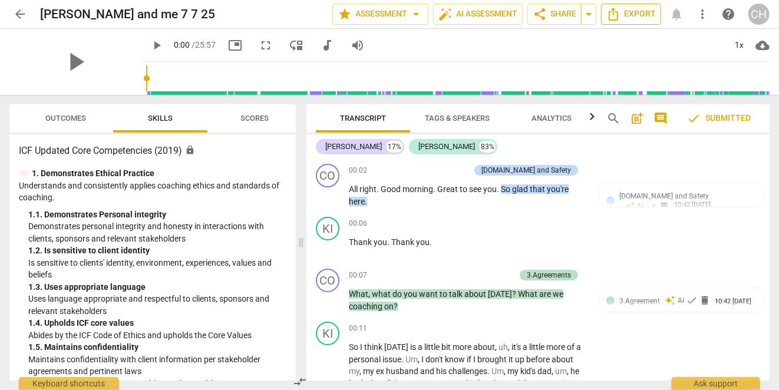
click at [633, 9] on span "Export" at bounding box center [630, 14] width 49 height 14
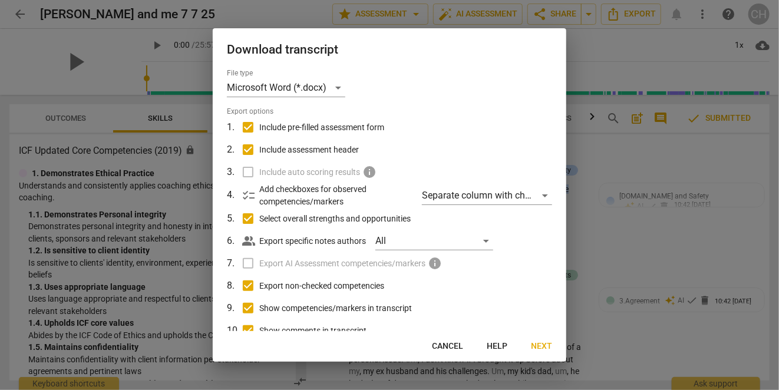
click at [547, 346] on span "Next" at bounding box center [541, 347] width 21 height 12
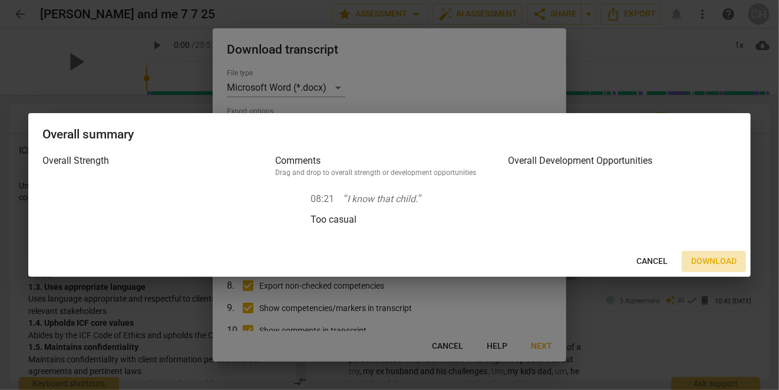
click at [707, 254] on button "Download" at bounding box center [714, 261] width 64 height 21
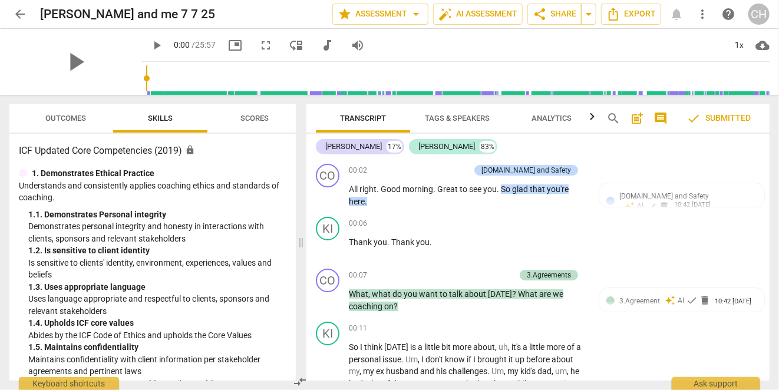
click at [237, 113] on span "Scores" at bounding box center [254, 119] width 57 height 16
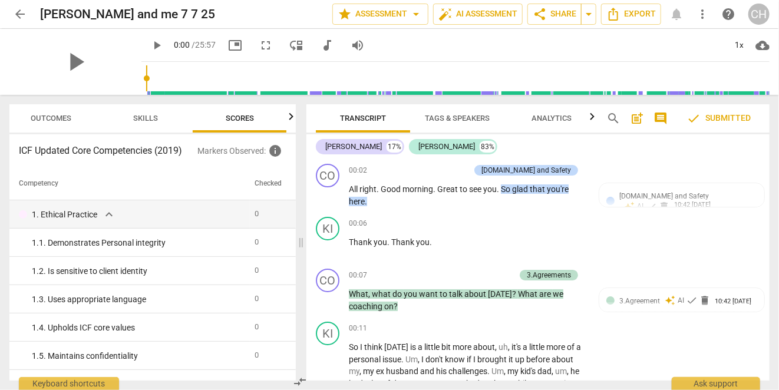
scroll to position [0, 15]
click at [153, 116] on span "Skills" at bounding box center [145, 118] width 25 height 9
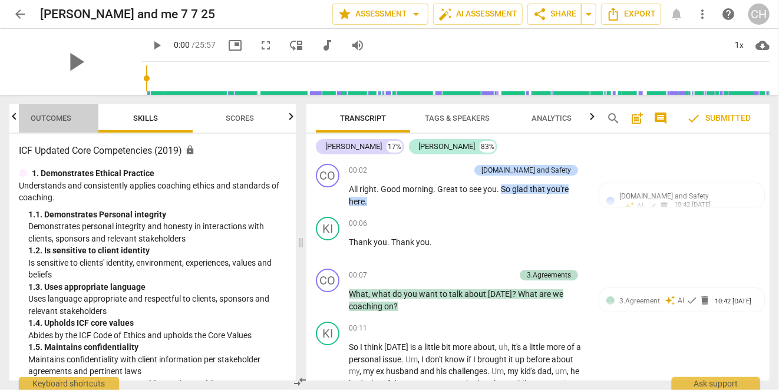
click at [49, 118] on span "Outcomes" at bounding box center [51, 118] width 41 height 9
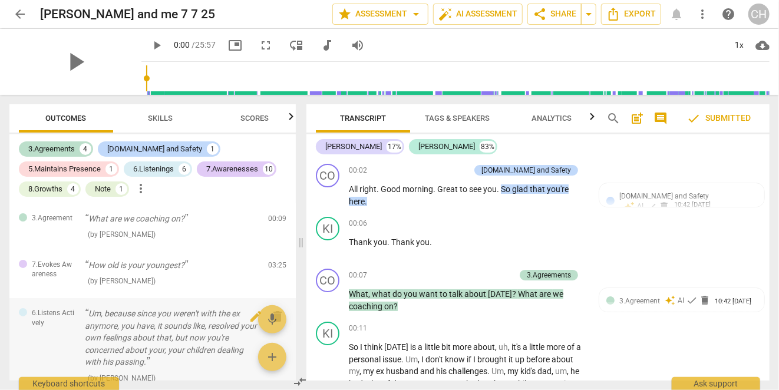
scroll to position [118, 0]
click at [650, 15] on span "Export" at bounding box center [630, 14] width 49 height 14
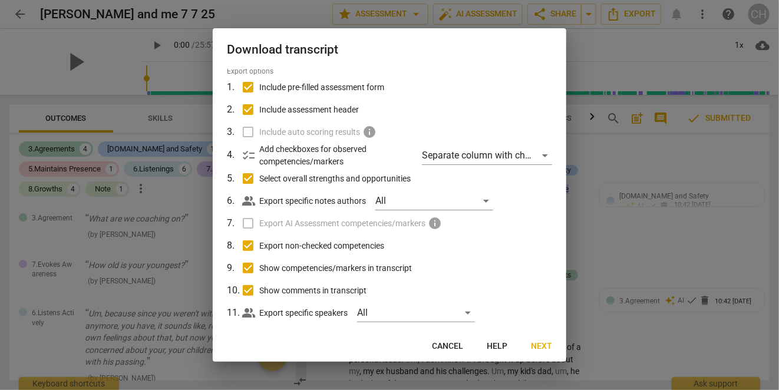
scroll to position [57, 0]
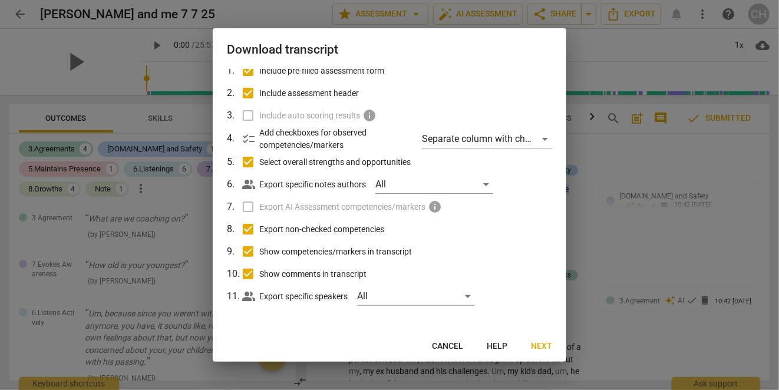
click at [248, 272] on input "Show comments in transcript" at bounding box center [248, 274] width 22 height 22
checkbox input "false"
click at [544, 349] on span "Next" at bounding box center [541, 347] width 21 height 12
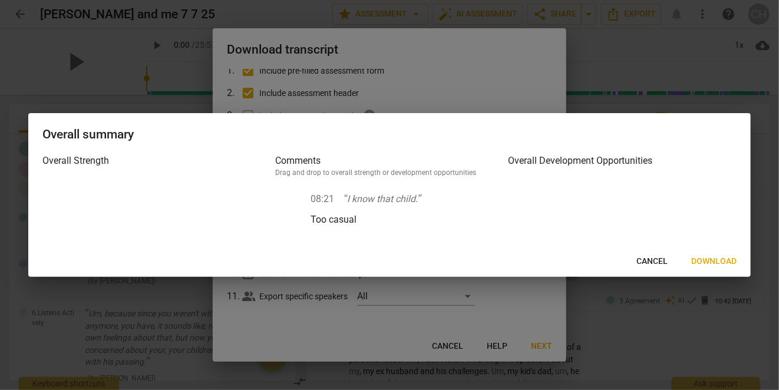
click at [649, 264] on span "Cancel" at bounding box center [651, 262] width 31 height 12
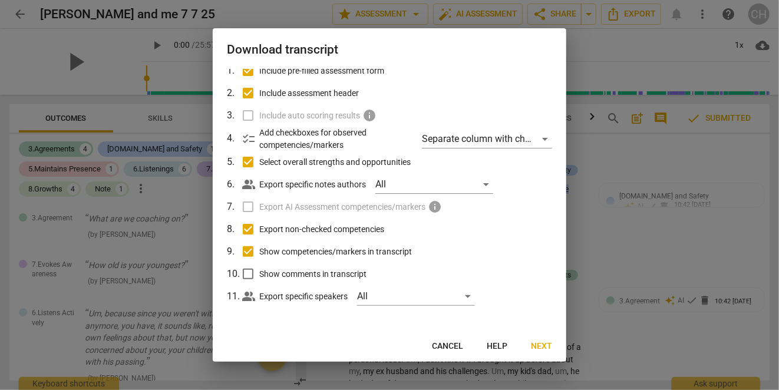
click at [245, 164] on input "Select overall strengths and opportunities" at bounding box center [248, 162] width 22 height 22
checkbox input "false"
click at [250, 275] on input "Show comments in transcript" at bounding box center [248, 274] width 22 height 22
checkbox input "true"
click at [528, 339] on button "Download" at bounding box center [529, 346] width 64 height 21
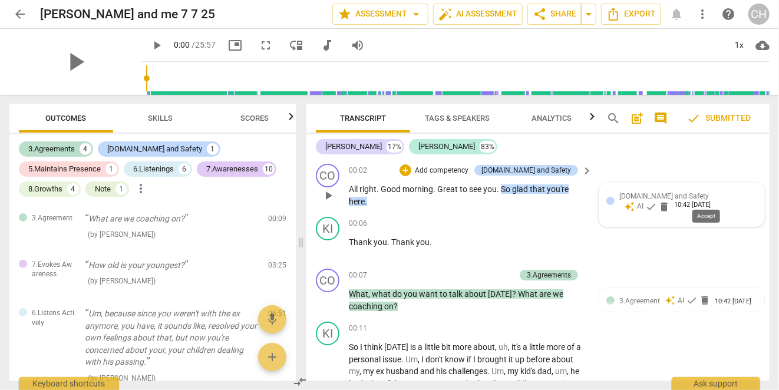
click at [657, 201] on span "check" at bounding box center [651, 207] width 12 height 12
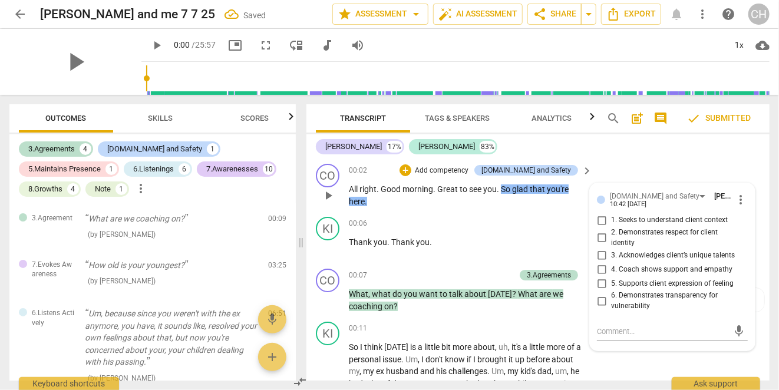
click at [718, 164] on div "CO play_arrow pause 00:02 + Add competency 4.Trust and Safety keyboard_arrow_ri…" at bounding box center [537, 185] width 463 height 53
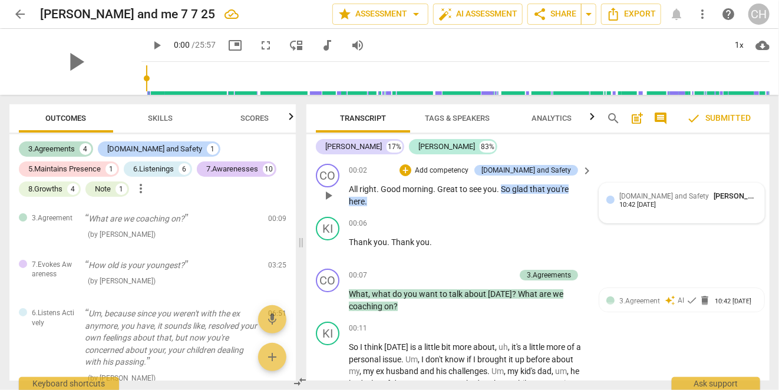
scroll to position [118, 0]
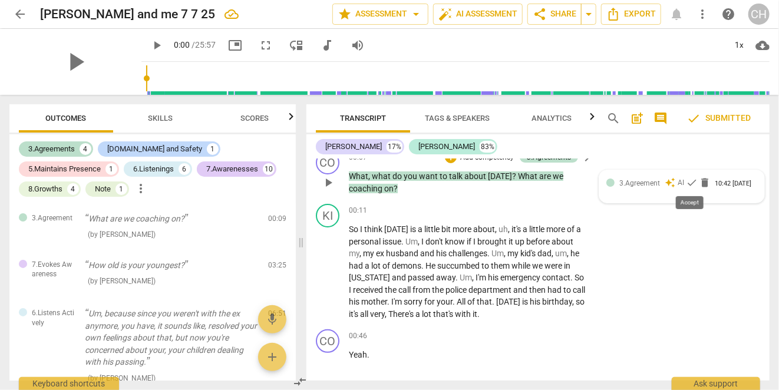
click at [689, 183] on span "check" at bounding box center [692, 183] width 12 height 12
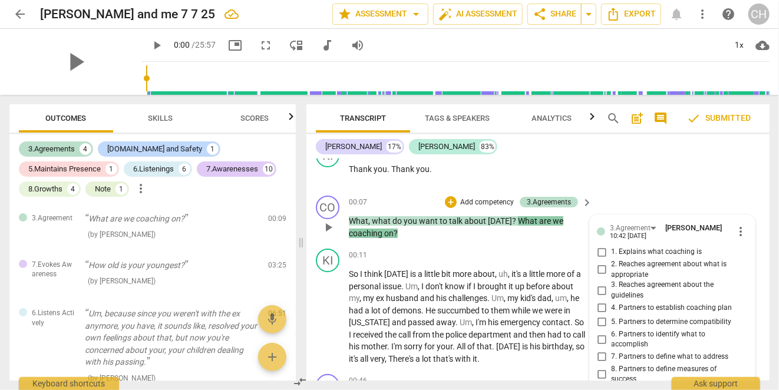
scroll to position [132, 0]
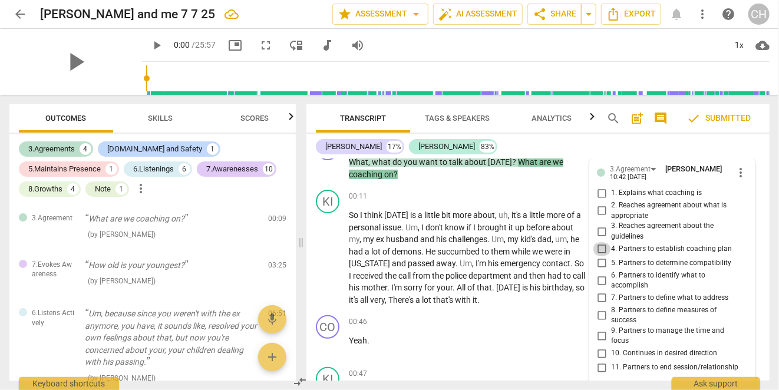
click at [601, 249] on input "4. Partners to establish coaching plan" at bounding box center [601, 249] width 19 height 14
checkbox input "true"
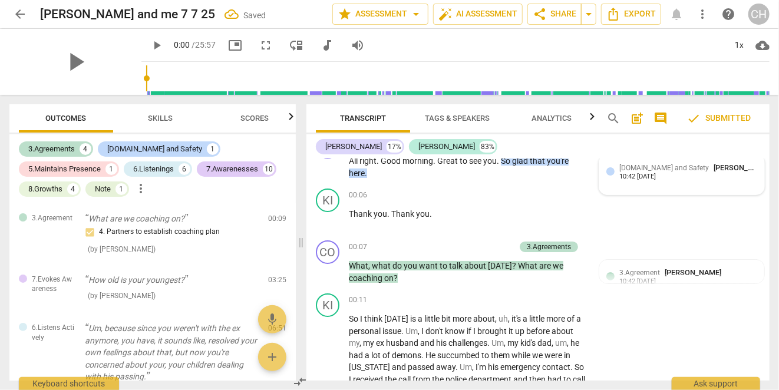
scroll to position [14, 0]
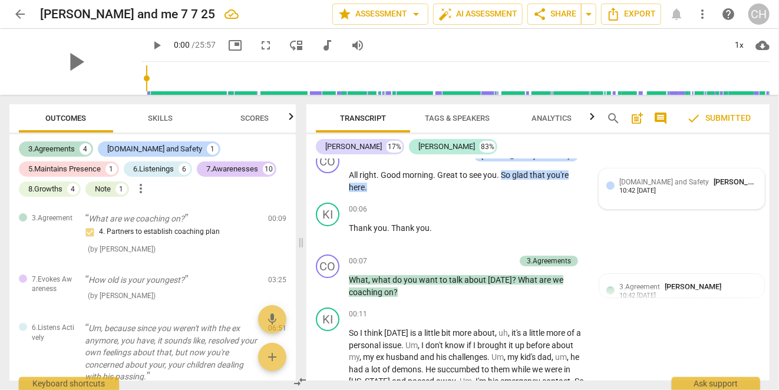
click at [660, 186] on span "[DOMAIN_NAME] and Safety" at bounding box center [664, 182] width 90 height 8
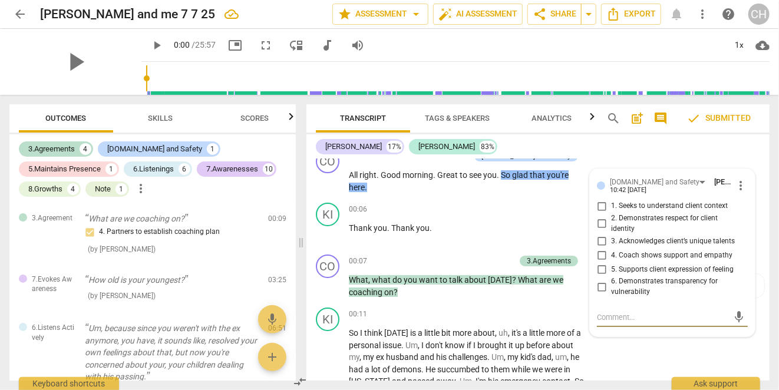
click at [626, 156] on div "Connelia 17% Kirsten 83%" at bounding box center [538, 147] width 444 height 20
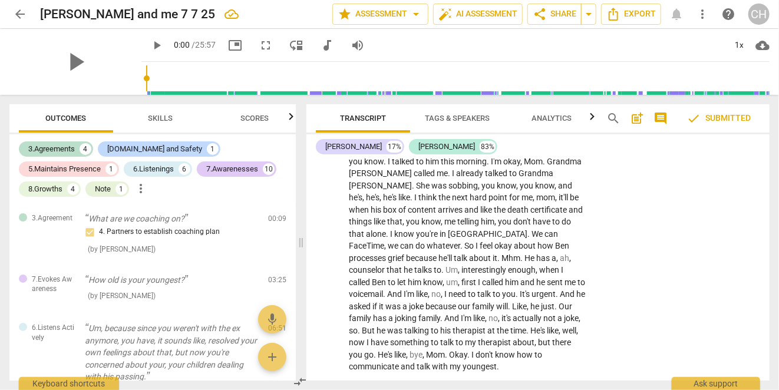
scroll to position [721, 0]
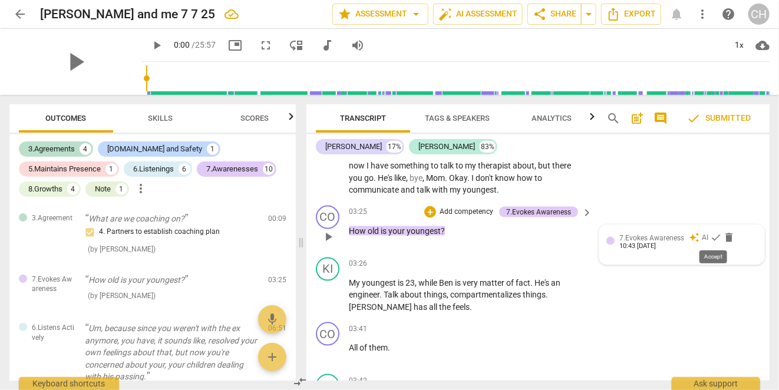
click at [713, 236] on span "check" at bounding box center [716, 238] width 12 height 12
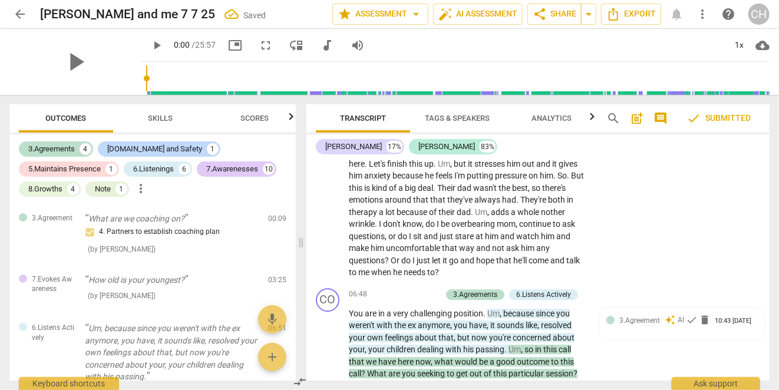
scroll to position [1506, 0]
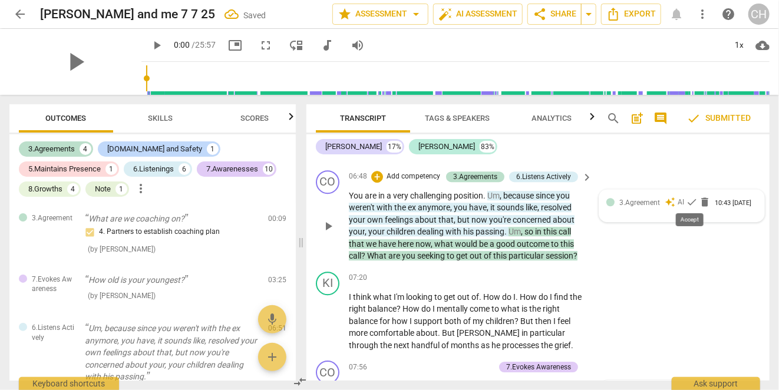
click at [688, 200] on span "check" at bounding box center [692, 202] width 12 height 12
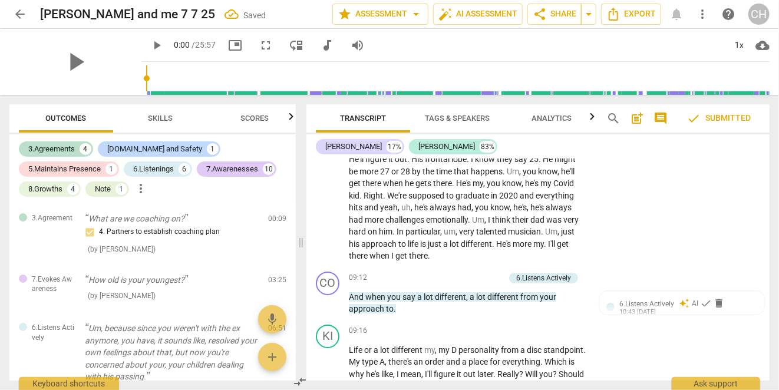
scroll to position [2009, 0]
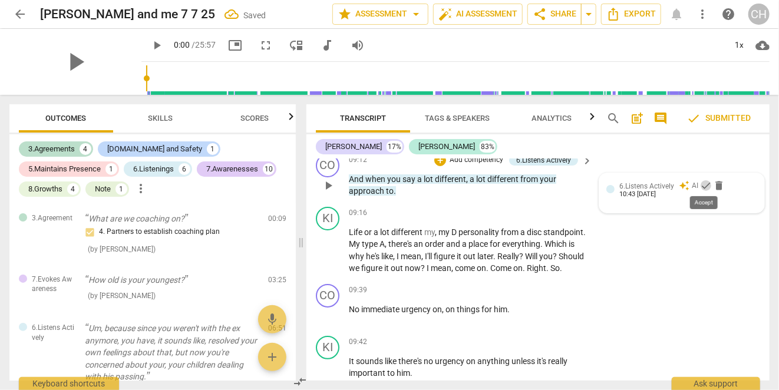
click at [704, 180] on span "check" at bounding box center [706, 186] width 12 height 12
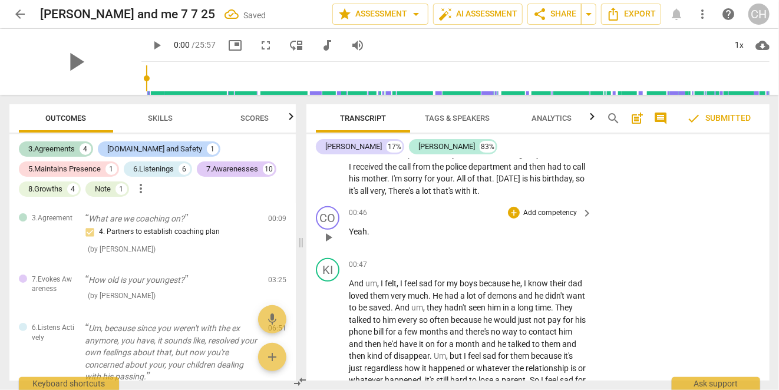
scroll to position [0, 0]
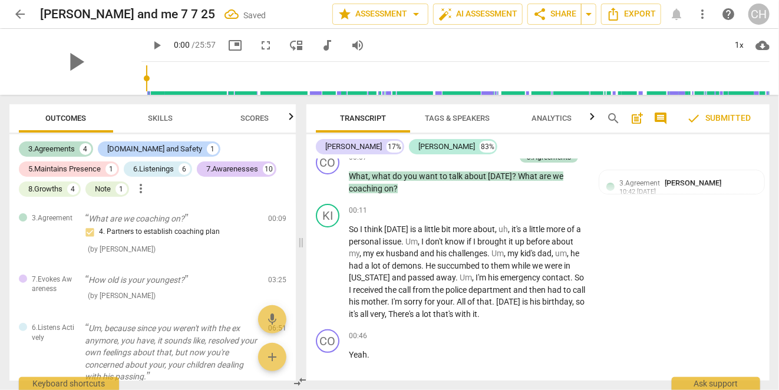
click at [636, 185] on span "3.Agreement" at bounding box center [639, 183] width 41 height 8
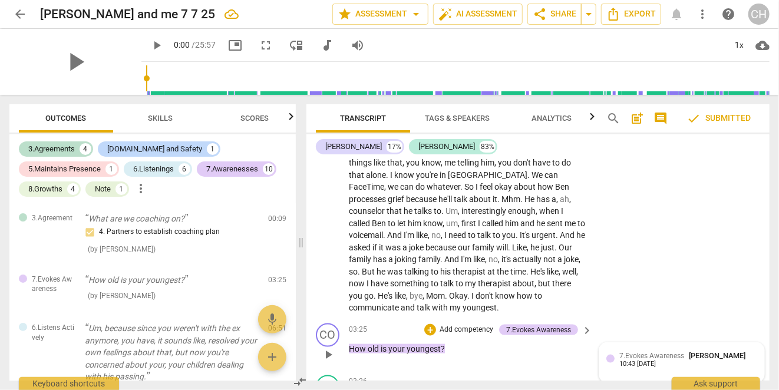
scroll to position [662, 0]
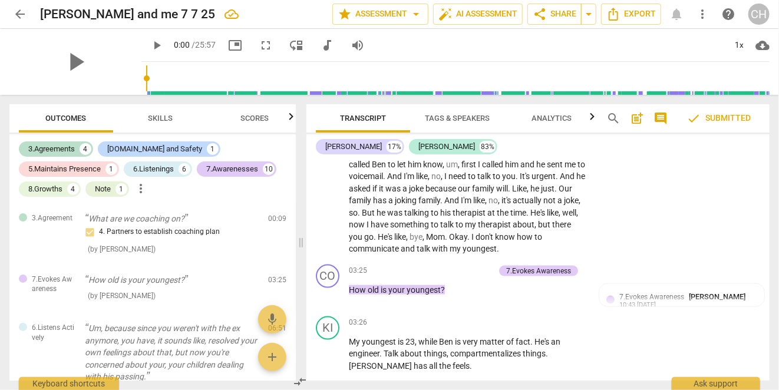
click at [671, 298] on span "7.Evokes Awareness" at bounding box center [651, 297] width 65 height 8
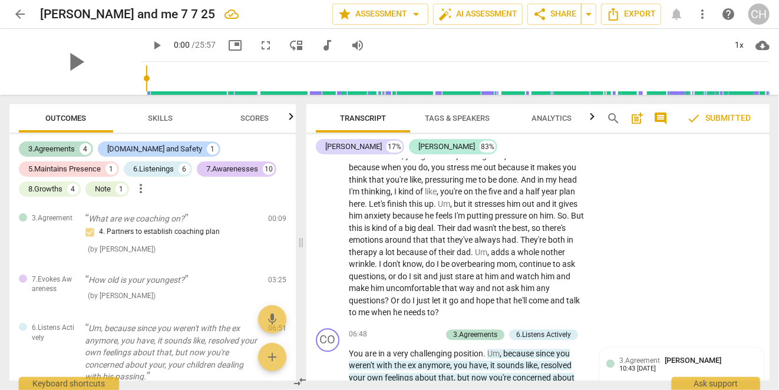
scroll to position [1444, 0]
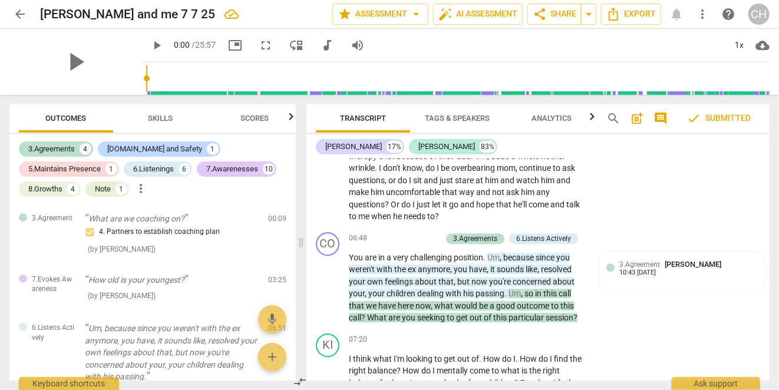
click at [636, 269] on div "10:43 [DATE]" at bounding box center [637, 273] width 37 height 8
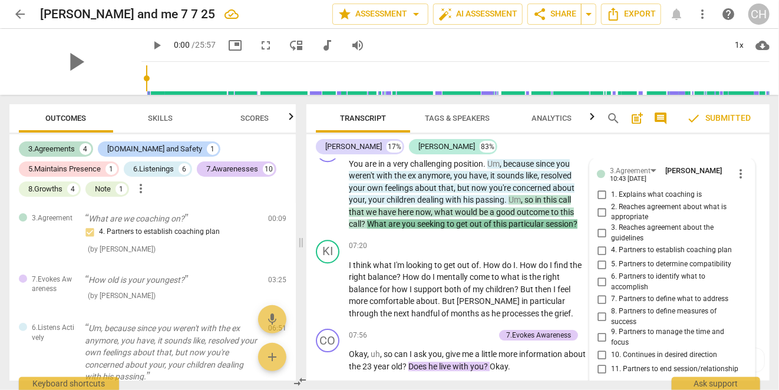
scroll to position [1537, 0]
click at [601, 263] on input "5. Partners to determine compatibility" at bounding box center [601, 265] width 19 height 14
checkbox input "true"
click at [600, 285] on input "6. Partners to identify what to accomplish" at bounding box center [601, 283] width 19 height 14
checkbox input "true"
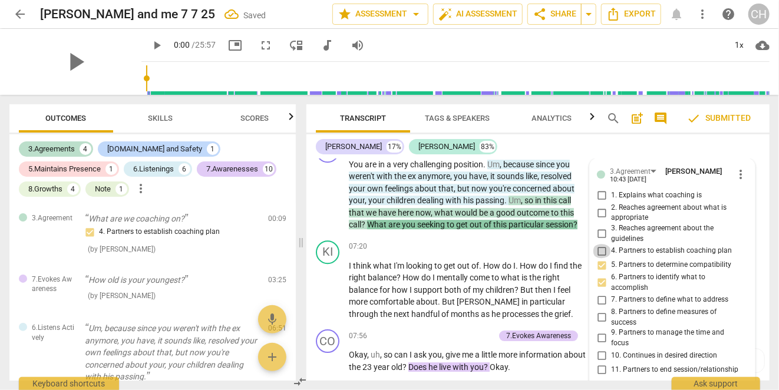
click at [599, 248] on input "4. Partners to establish coaching plan" at bounding box center [601, 251] width 19 height 14
checkbox input "true"
click at [600, 260] on input "5. Partners to determine compatibility" at bounding box center [601, 265] width 19 height 14
click at [600, 262] on input "5. Partners to determine compatibility" at bounding box center [601, 265] width 19 height 14
checkbox input "false"
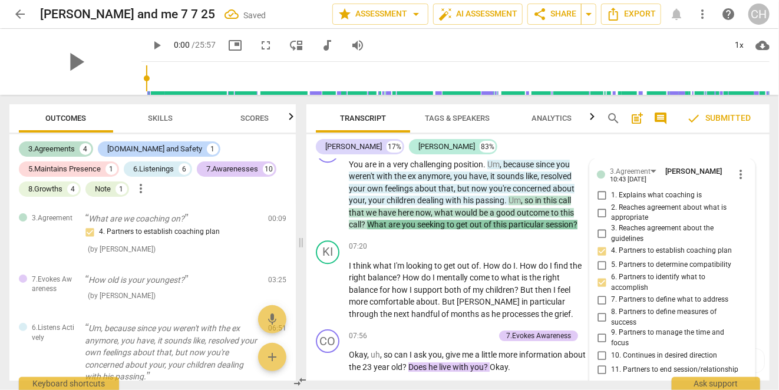
scroll to position [1714, 0]
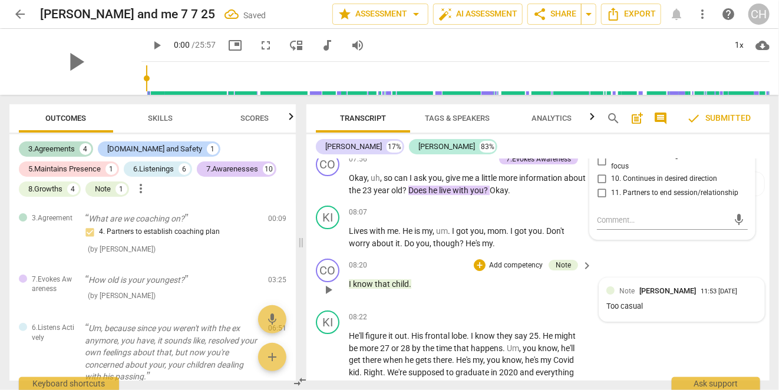
click at [677, 280] on div "Note Connelia Houston 11:53 09-06-2025 Too casual" at bounding box center [681, 299] width 165 height 43
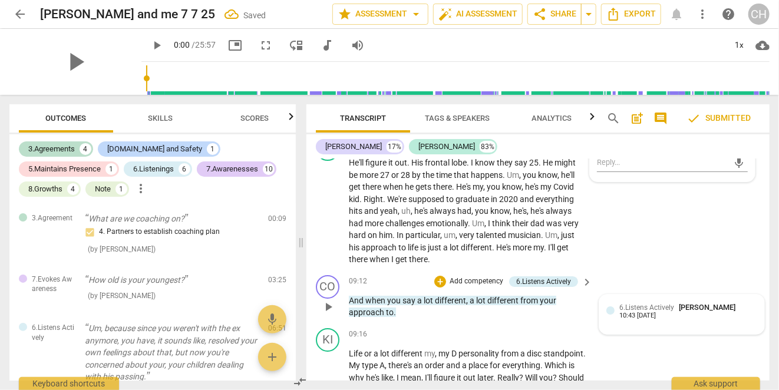
scroll to position [1891, 0]
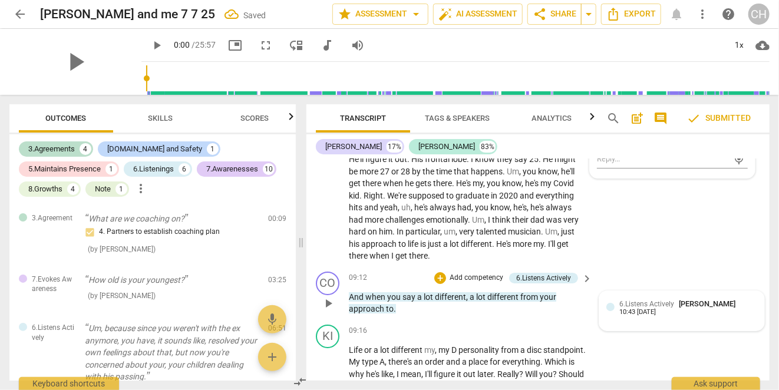
click at [674, 303] on div "6.Listens Actively Connelia Houston" at bounding box center [679, 303] width 121 height 11
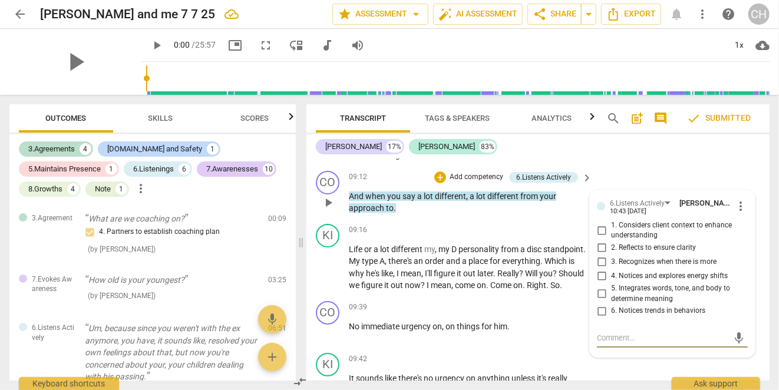
scroll to position [1998, 0]
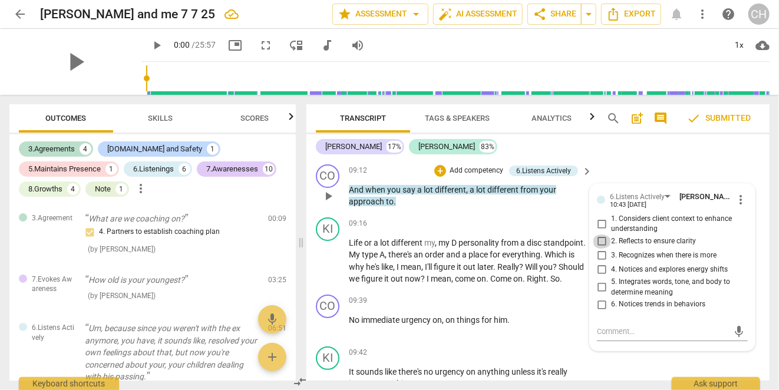
click at [599, 240] on input "2. Reflects to ensure clarity" at bounding box center [601, 242] width 19 height 14
checkbox input "true"
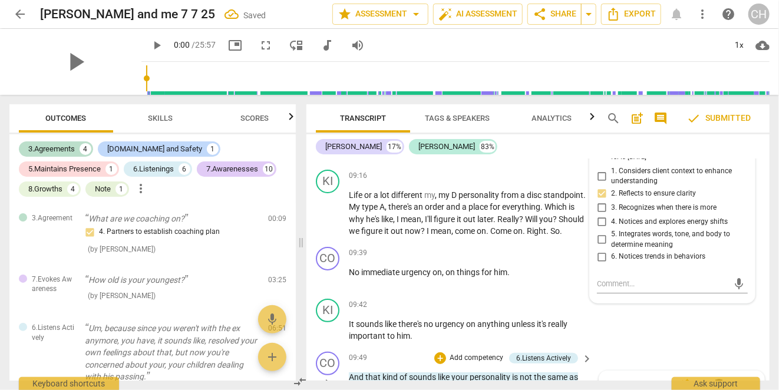
scroll to position [2175, 0]
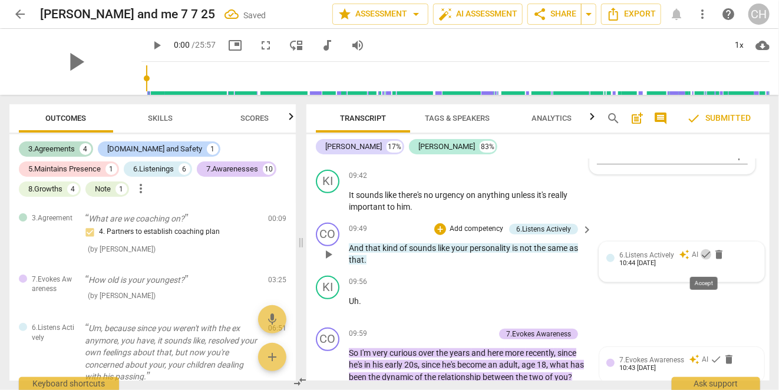
click at [704, 260] on span "check" at bounding box center [706, 255] width 12 height 12
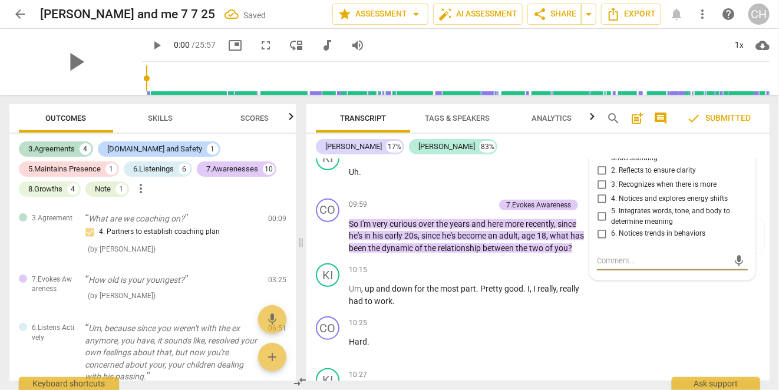
scroll to position [2186, 0]
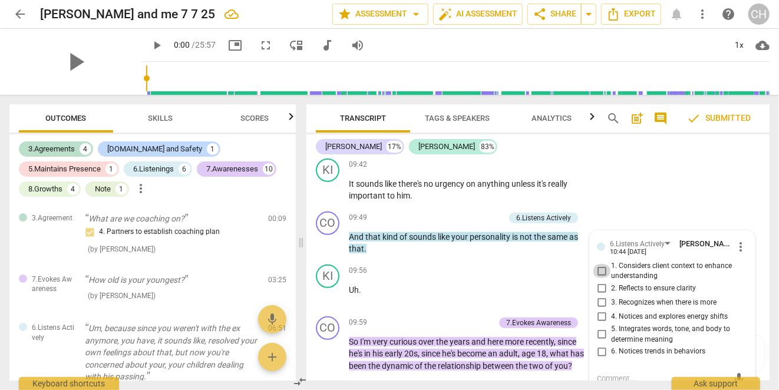
click at [601, 278] on input "1. Considers client context to enhance understanding" at bounding box center [601, 271] width 19 height 14
checkbox input "true"
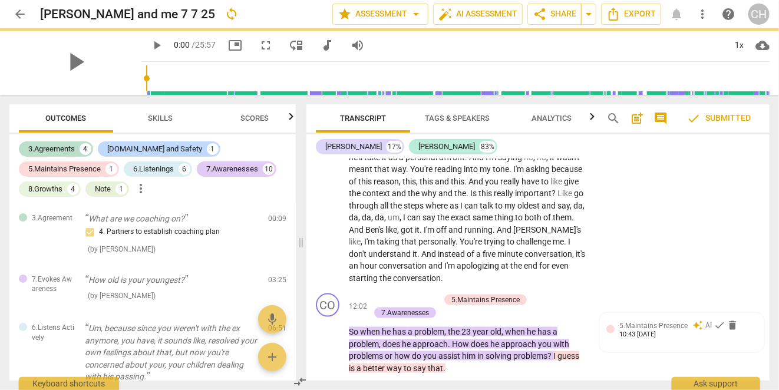
scroll to position [2775, 0]
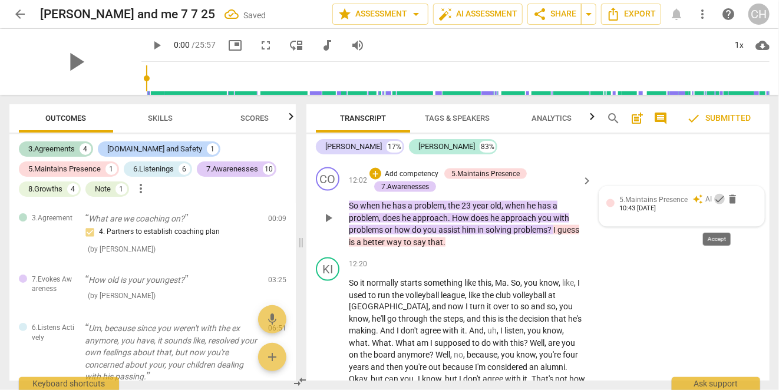
click at [715, 205] on span "check" at bounding box center [720, 199] width 12 height 12
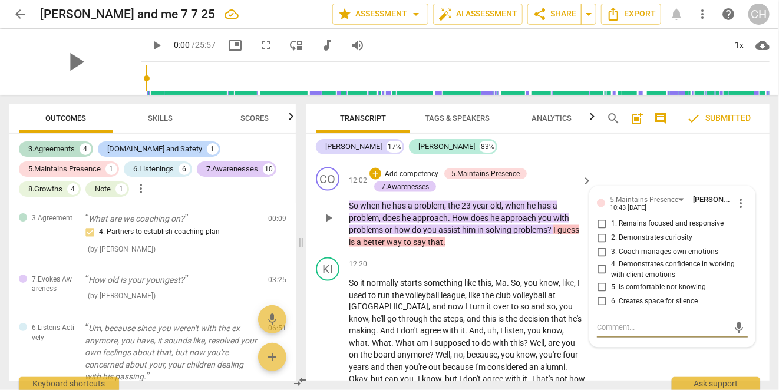
click at [600, 245] on input "2. Demonstrates curiosity" at bounding box center [601, 238] width 19 height 14
checkbox input "true"
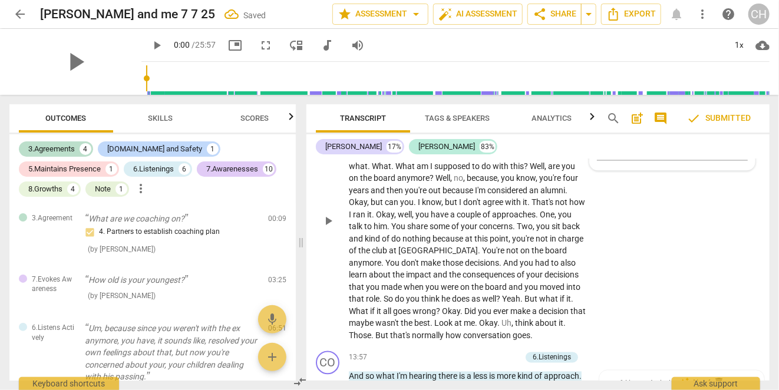
click at [631, 293] on div "KI play_arrow pause 12:20 + Add competency keyboard_arrow_right So it normally …" at bounding box center [537, 211] width 463 height 270
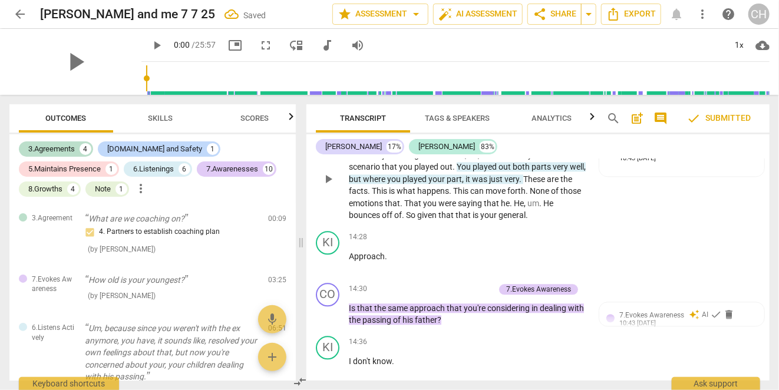
scroll to position [3188, 0]
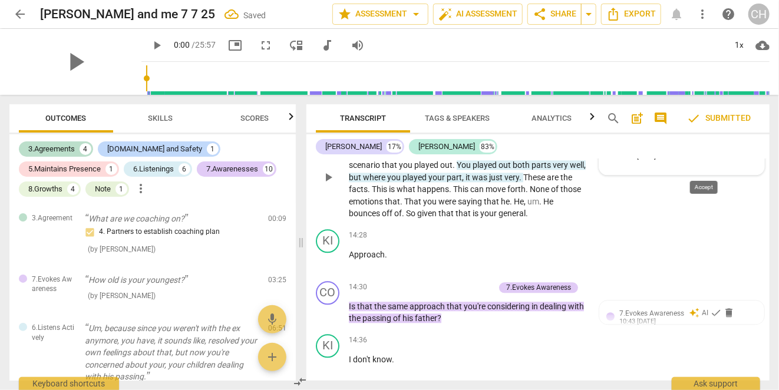
click at [702, 153] on span "check" at bounding box center [706, 147] width 12 height 12
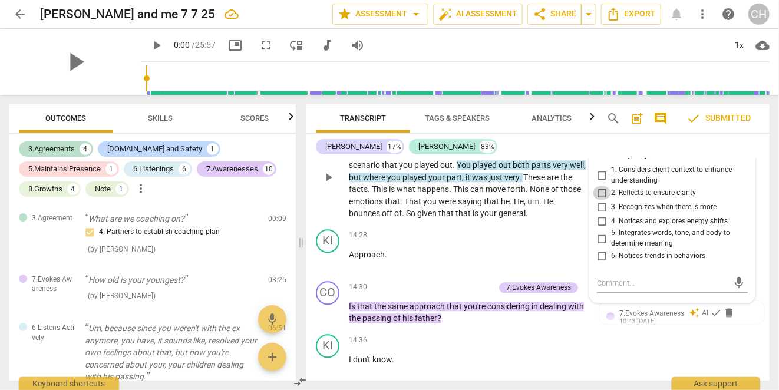
click at [600, 200] on input "2. Reflects to ensure clarity" at bounding box center [601, 193] width 19 height 14
checkbox input "true"
click at [601, 228] on input "4. Notices and explores energy shifts" at bounding box center [601, 221] width 19 height 14
checkbox input "true"
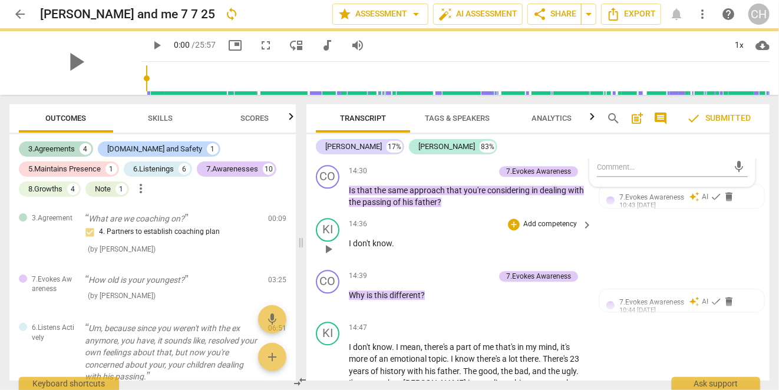
scroll to position [3306, 0]
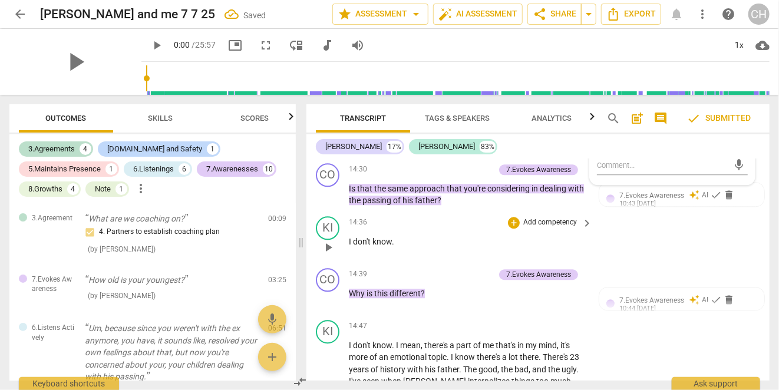
click at [657, 245] on div "KI play_arrow pause 14:36 + Add competency keyboard_arrow_right I don't know ." at bounding box center [537, 238] width 463 height 52
click at [710, 201] on span "check" at bounding box center [716, 195] width 12 height 12
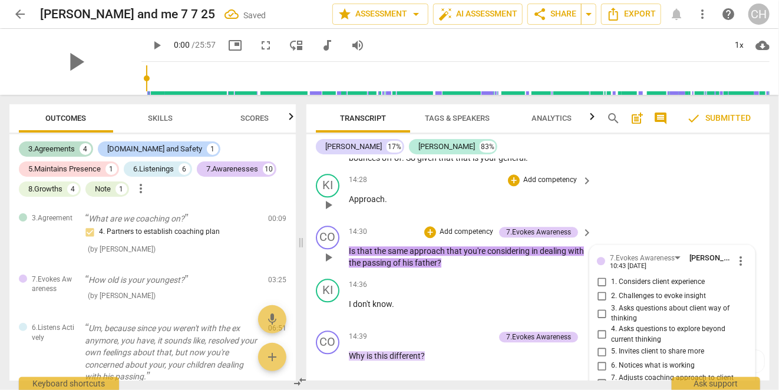
scroll to position [3302, 0]
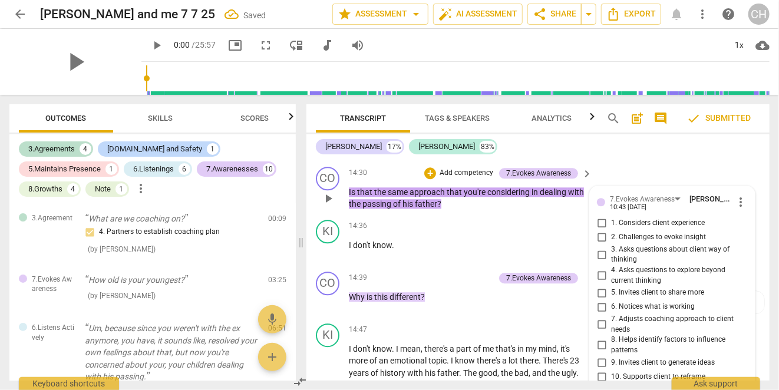
click at [600, 230] on input "1. Considers client experience" at bounding box center [601, 223] width 19 height 14
checkbox input "true"
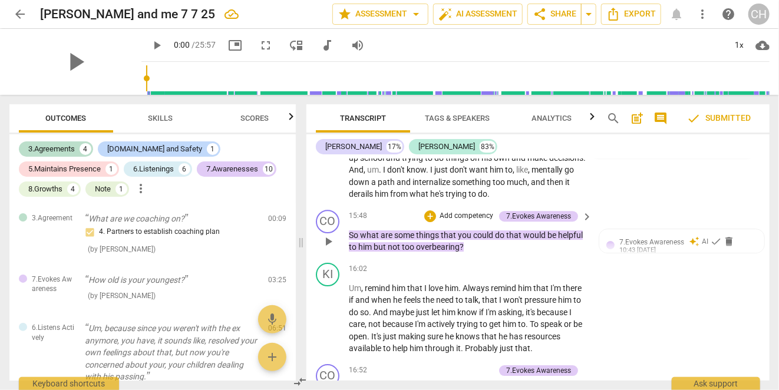
scroll to position [3597, 0]
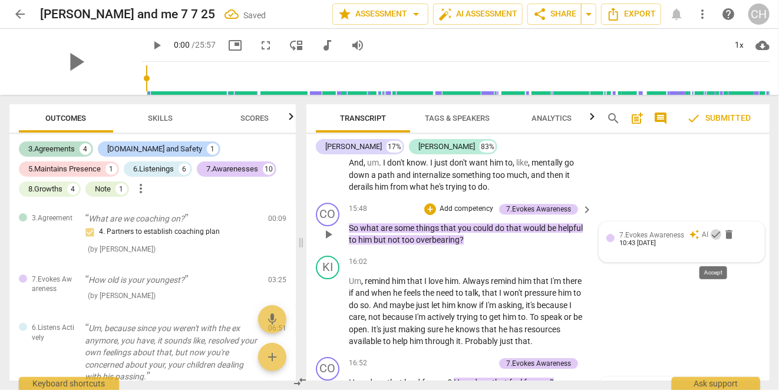
click at [710, 240] on span "check" at bounding box center [716, 235] width 12 height 12
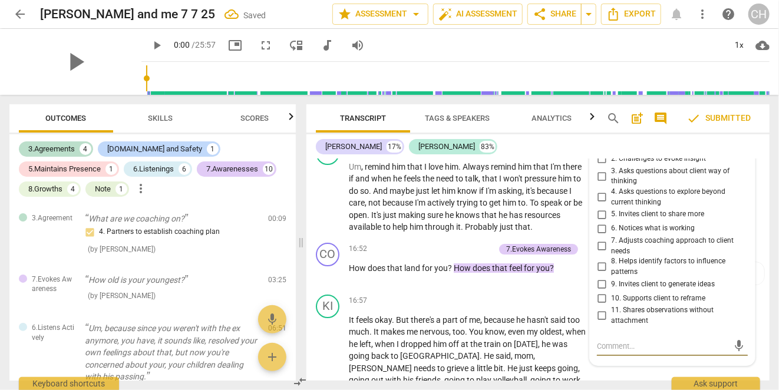
scroll to position [3691, 0]
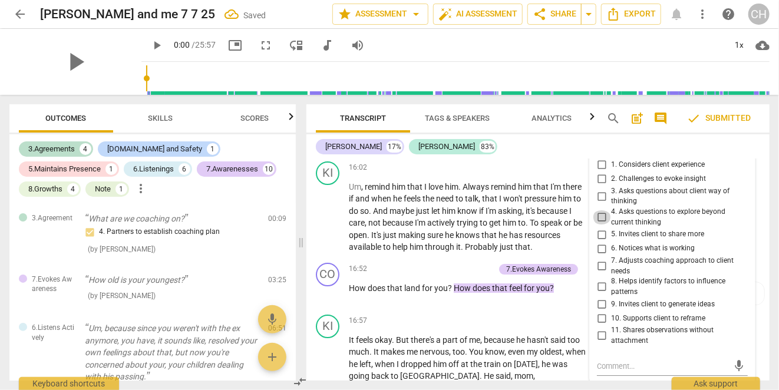
click at [603, 225] on input "4. Asks questions to explore beyond current thinking" at bounding box center [601, 217] width 19 height 14
checkbox input "true"
click at [598, 172] on input "1. Considers client experience" at bounding box center [601, 165] width 19 height 14
checkbox input "true"
click at [599, 242] on input "5. Invites client to share more" at bounding box center [601, 234] width 19 height 14
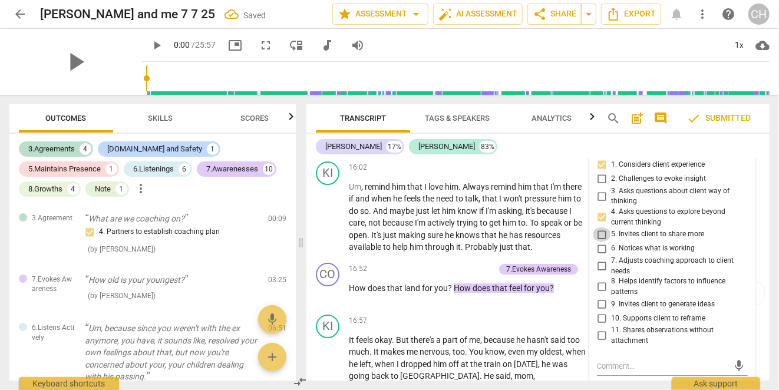
checkbox input "true"
click at [603, 311] on input "9. Invites client to generate ideas" at bounding box center [601, 304] width 19 height 14
checkbox input "true"
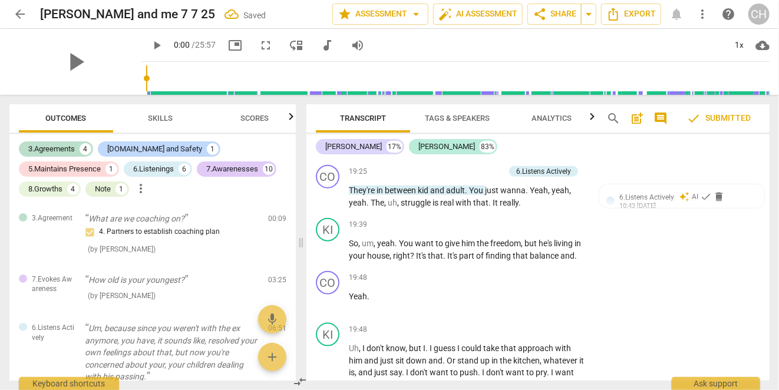
scroll to position [4516, 0]
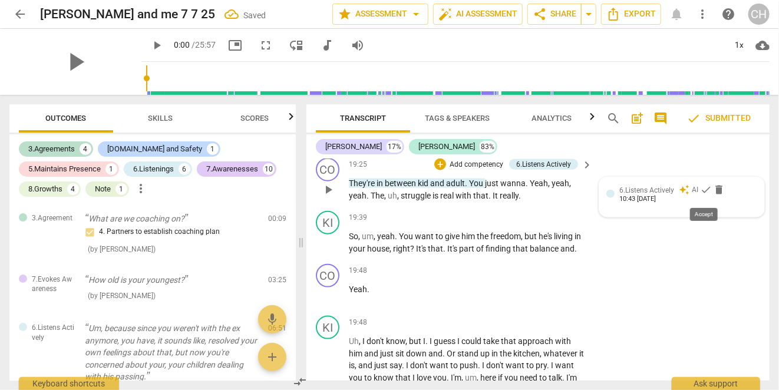
click at [707, 193] on span "check" at bounding box center [706, 190] width 12 height 12
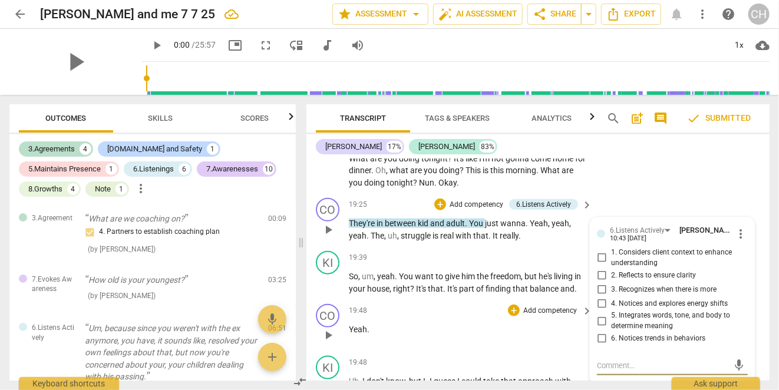
scroll to position [4457, 0]
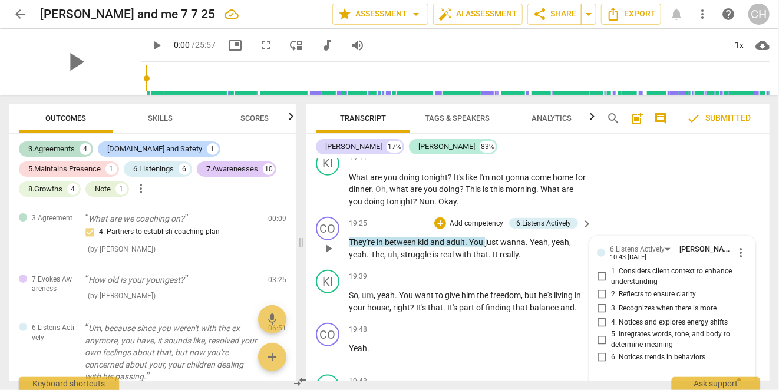
click at [602, 282] on input "1. Considers client context to enhance understanding" at bounding box center [601, 277] width 19 height 14
checkbox input "true"
click at [603, 296] on input "2. Reflects to ensure clarity" at bounding box center [601, 294] width 19 height 14
checkbox input "true"
click at [699, 218] on div "CO play_arrow pause 19:25 + Add competency 6.Listens Actively keyboard_arrow_ri…" at bounding box center [537, 238] width 463 height 53
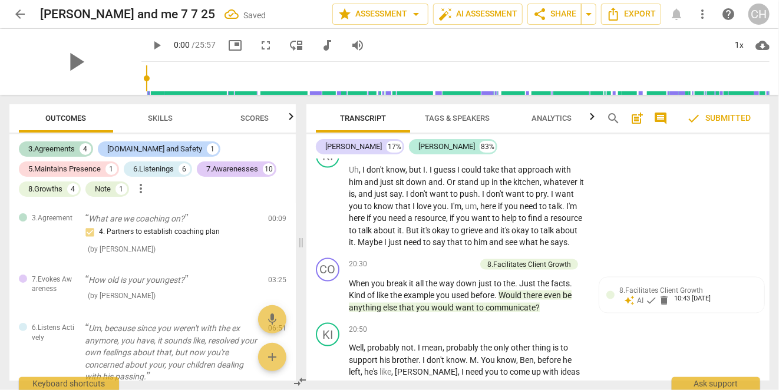
scroll to position [4811, 0]
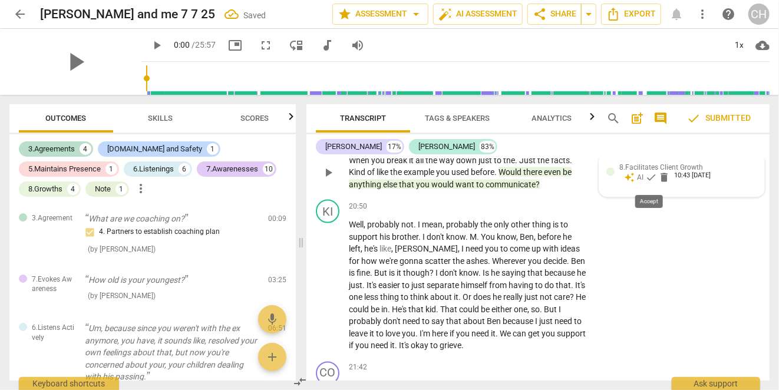
click at [651, 179] on span "check" at bounding box center [651, 177] width 12 height 12
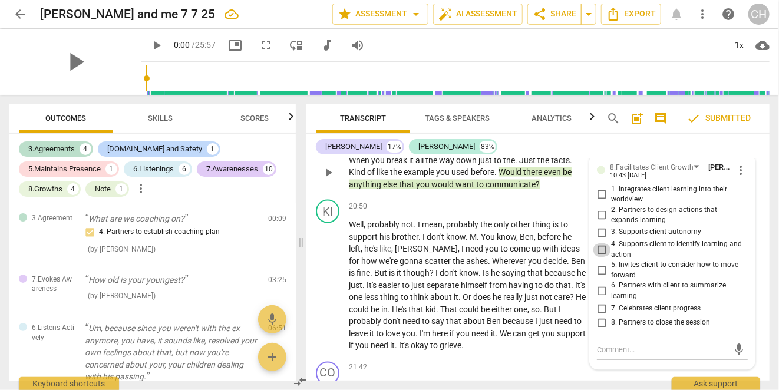
click at [602, 252] on input "4. Supports client to identify learning and action" at bounding box center [601, 250] width 19 height 14
checkbox input "true"
click at [603, 275] on input "5. Invites client to consider how to move forward" at bounding box center [601, 271] width 19 height 14
checkbox input "true"
click at [624, 143] on div "Connelia 17% Kirsten 83%" at bounding box center [538, 147] width 444 height 20
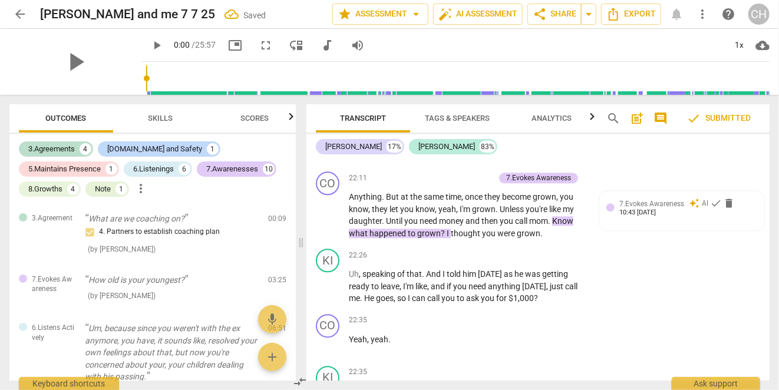
scroll to position [5282, 0]
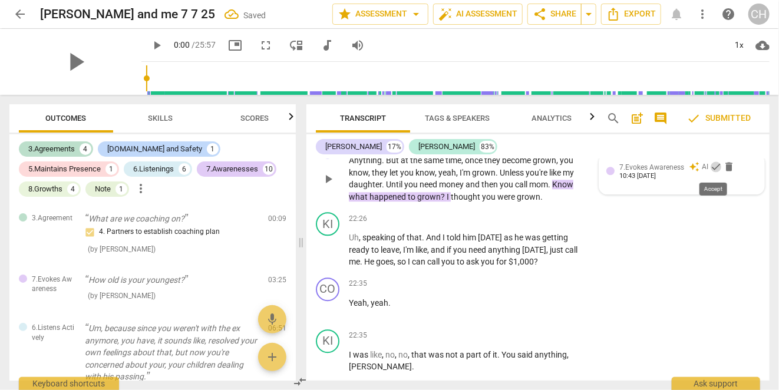
click at [713, 170] on span "check" at bounding box center [716, 167] width 12 height 12
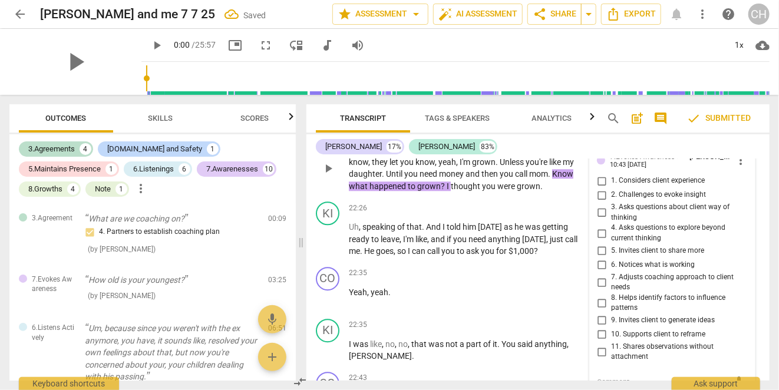
scroll to position [5234, 0]
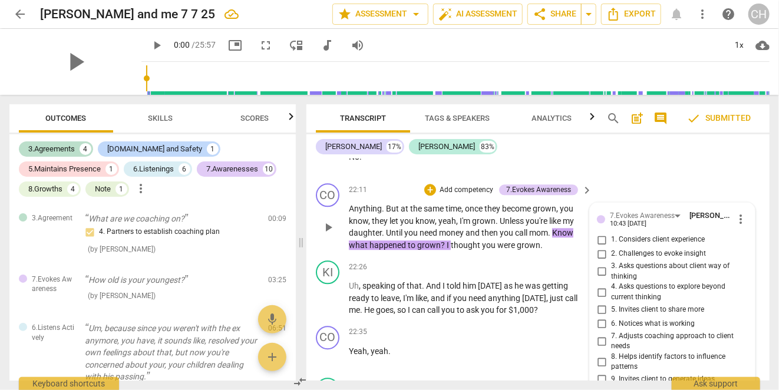
click at [603, 239] on input "1. Considers client experience" at bounding box center [601, 240] width 19 height 14
checkbox input "true"
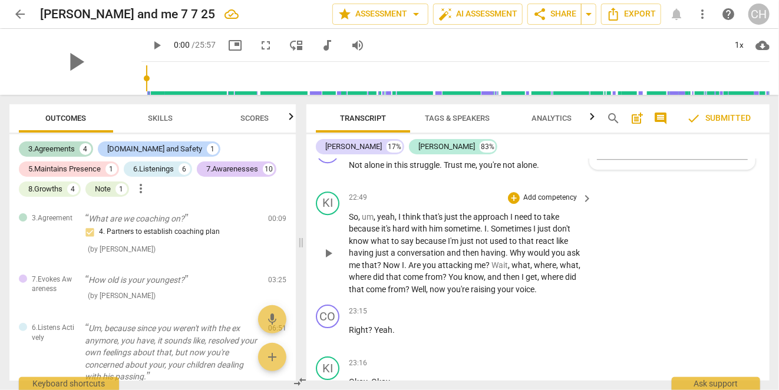
scroll to position [5529, 0]
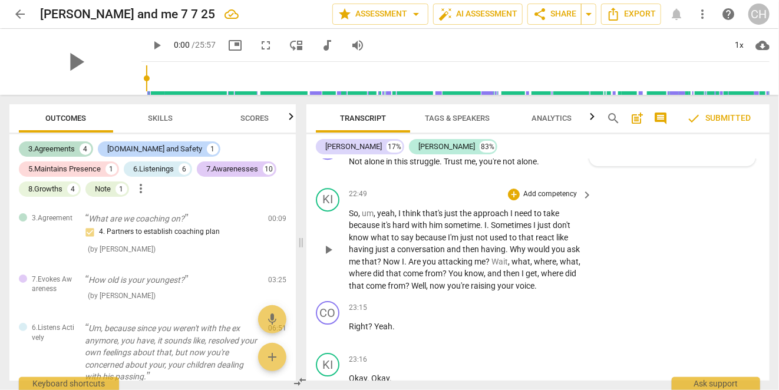
click at [661, 235] on div "KI play_arrow pause 22:49 + Add competency keyboard_arrow_right So , um , yeah …" at bounding box center [537, 240] width 463 height 114
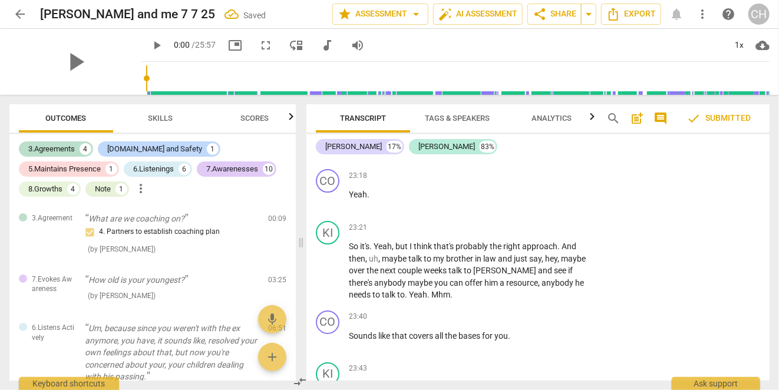
scroll to position [5941, 0]
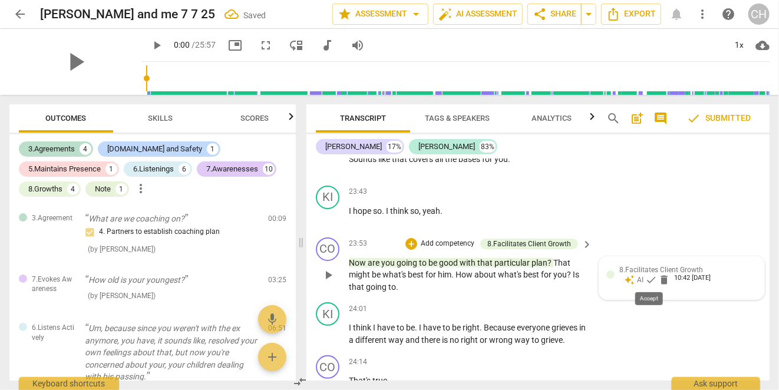
click at [645, 277] on span "check" at bounding box center [651, 280] width 12 height 12
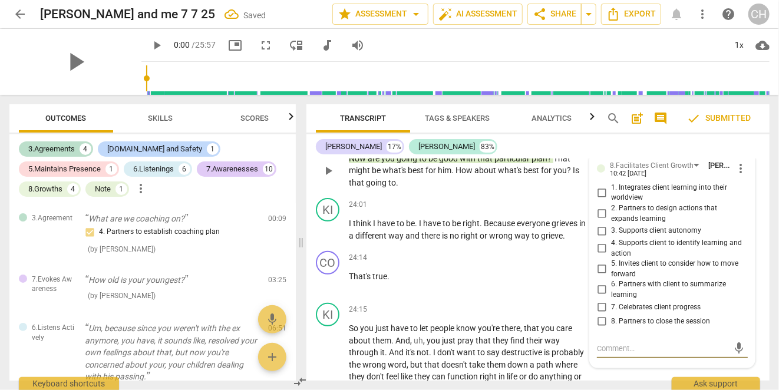
scroll to position [6067, 0]
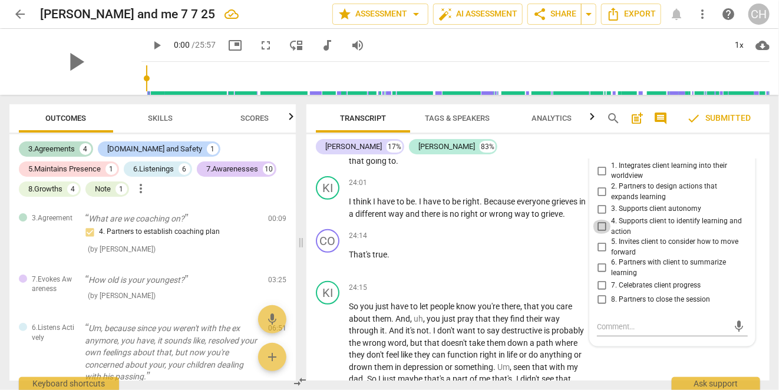
click at [597, 221] on input "4. Supports client to identify learning and action" at bounding box center [601, 227] width 19 height 14
checkbox input "true"
click at [598, 245] on input "5. Invites client to consider how to move forward" at bounding box center [601, 247] width 19 height 14
checkbox input "true"
click at [643, 351] on div "KI play_arrow pause 24:15 + Add competency keyboard_arrow_right So you just hav…" at bounding box center [537, 363] width 463 height 174
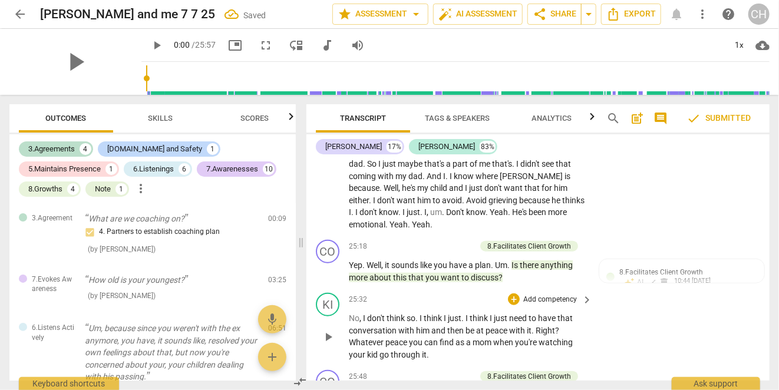
scroll to position [6303, 0]
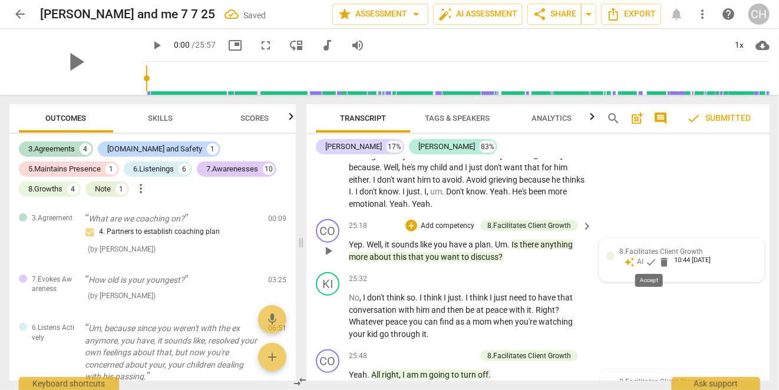
click at [652, 258] on span "check" at bounding box center [651, 262] width 12 height 12
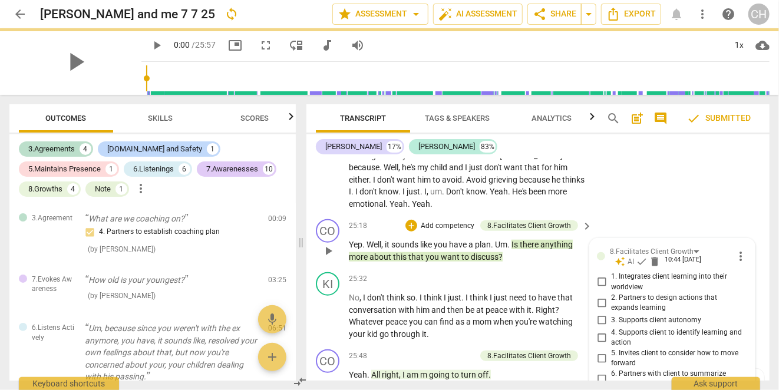
scroll to position [6463, 0]
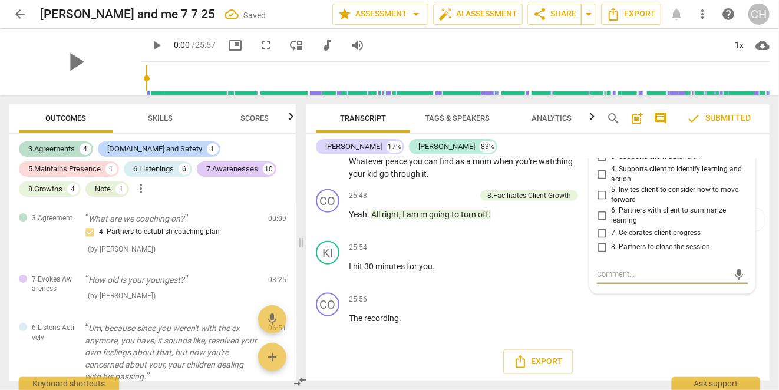
click at [601, 231] on input "7. Celebrates client progress" at bounding box center [601, 233] width 19 height 14
checkbox input "true"
click at [603, 245] on input "8. Partners to close the session" at bounding box center [601, 247] width 19 height 14
checkbox input "true"
click at [661, 329] on div "CO play_arrow pause 25:56 + Add competency keyboard_arrow_right The recording ." at bounding box center [537, 314] width 463 height 52
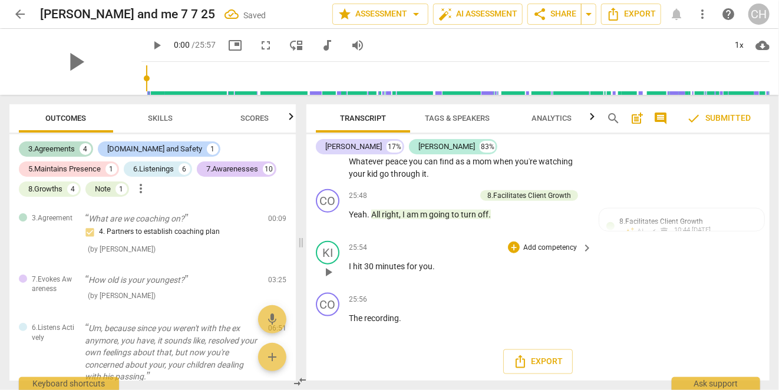
scroll to position [6404, 0]
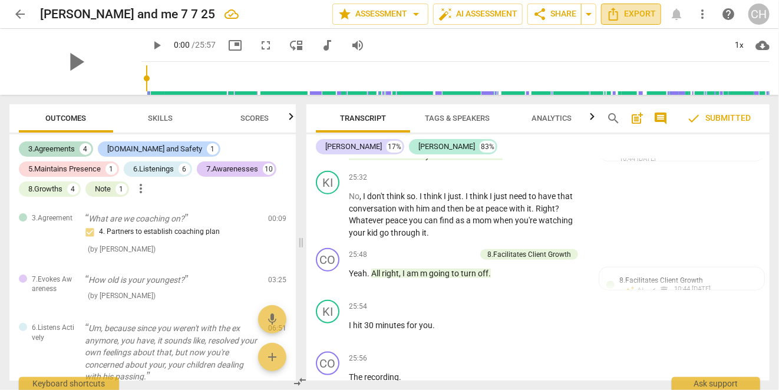
click at [635, 14] on span "Export" at bounding box center [630, 14] width 49 height 14
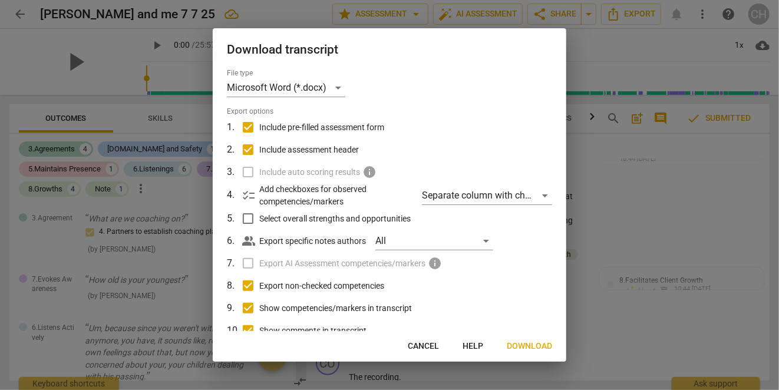
click at [533, 342] on span "Download" at bounding box center [529, 347] width 45 height 12
